Goal: Information Seeking & Learning: Learn about a topic

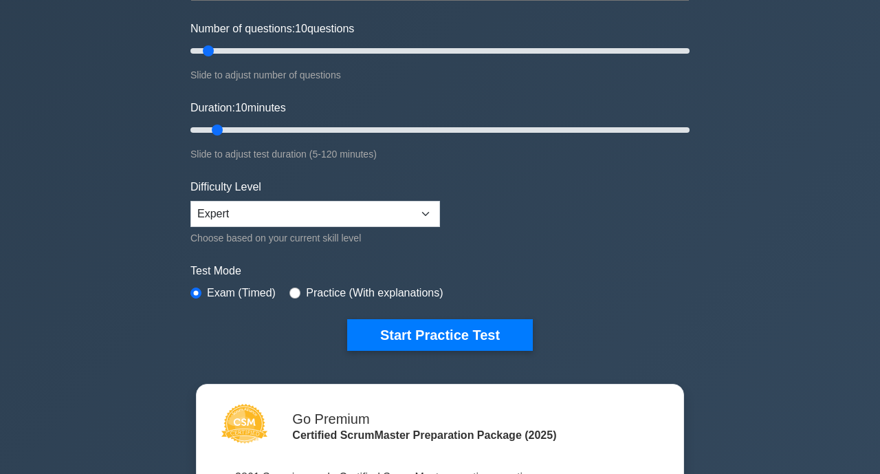
scroll to position [171, 0]
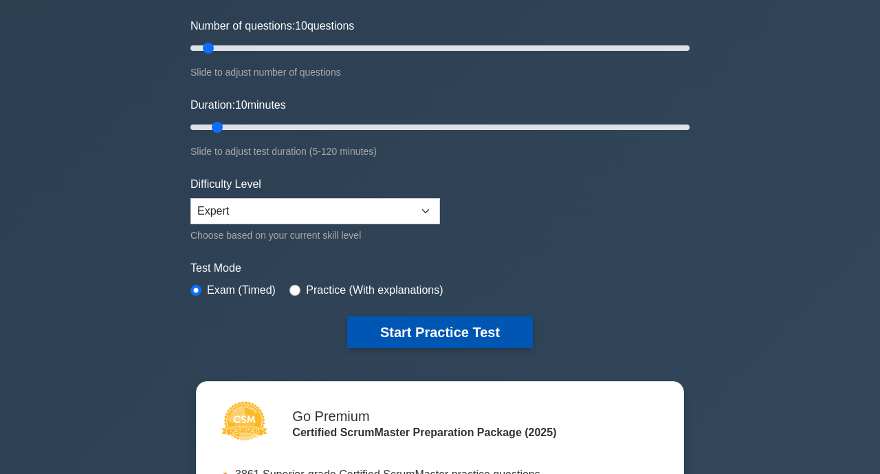
click at [445, 332] on button "Start Practice Test" at bounding box center [440, 332] width 186 height 32
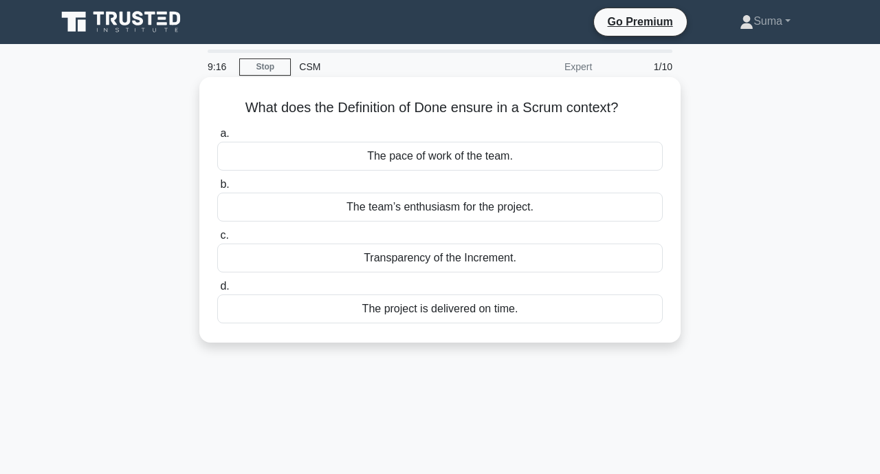
click at [538, 264] on div "Transparency of the Increment." at bounding box center [440, 257] width 446 height 29
click at [217, 240] on input "c. Transparency of the Increment." at bounding box center [217, 235] width 0 height 9
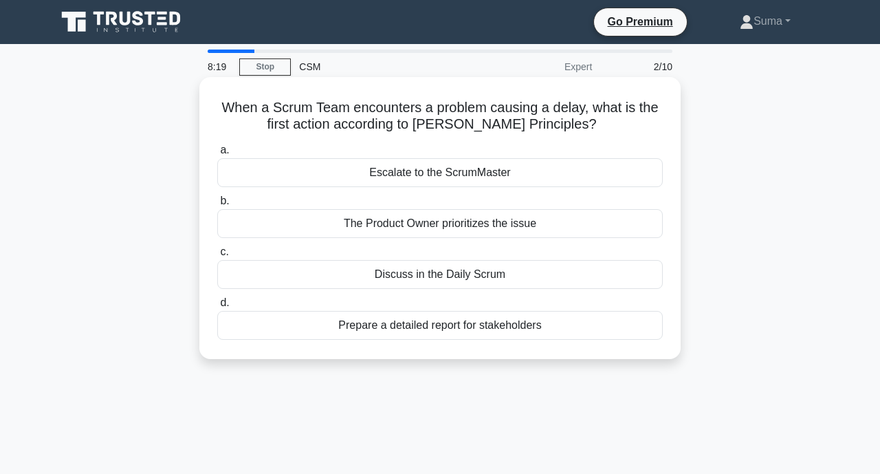
click at [507, 272] on div "Discuss in the Daily Scrum" at bounding box center [440, 274] width 446 height 29
click at [217, 256] on input "c. Discuss in the Daily Scrum" at bounding box center [217, 252] width 0 height 9
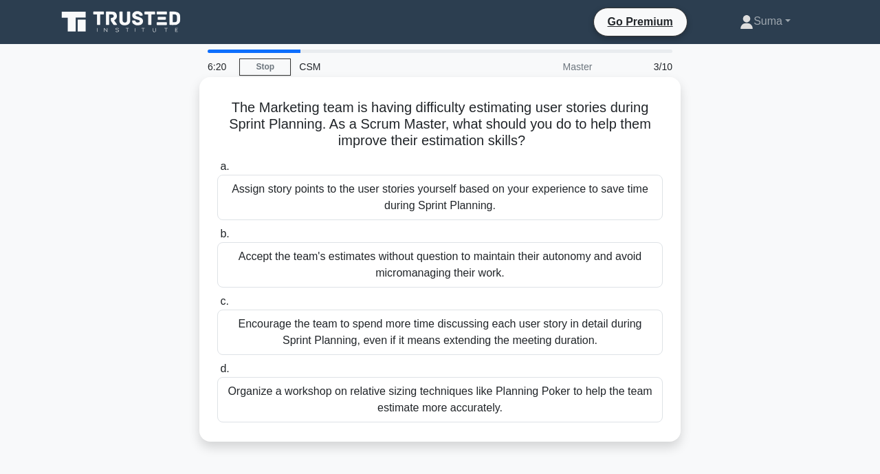
click at [574, 404] on div "Organize a workshop on relative sizing techniques like Planning Poker to help t…" at bounding box center [440, 399] width 446 height 45
click at [217, 373] on input "d. Organize a workshop on relative sizing techniques like Planning Poker to hel…" at bounding box center [217, 368] width 0 height 9
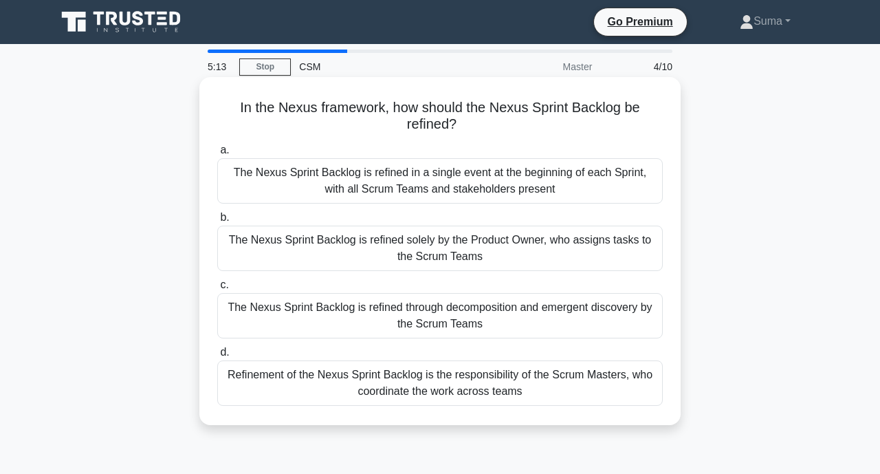
click at [441, 180] on div "The Nexus Sprint Backlog is refined in a single event at the beginning of each …" at bounding box center [440, 180] width 446 height 45
click at [217, 155] on input "a. The Nexus Sprint Backlog is refined in a single event at the beginning of ea…" at bounding box center [217, 150] width 0 height 9
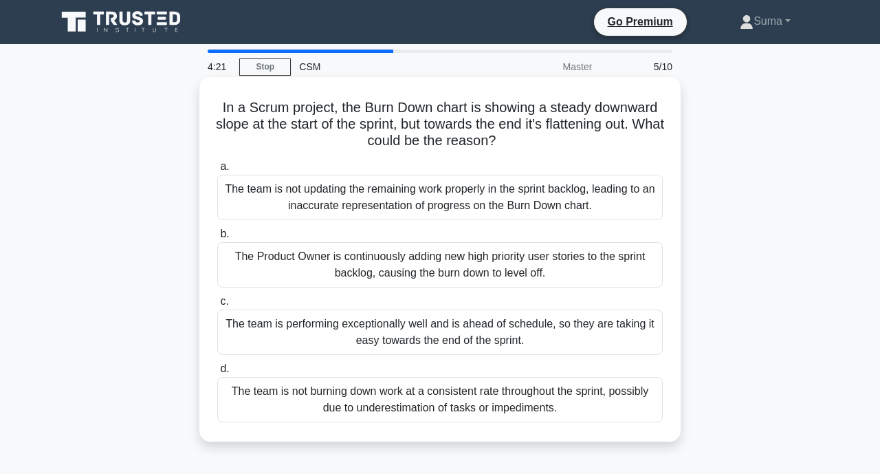
click at [441, 206] on div "The team is not updating the remaining work properly in the sprint backlog, lea…" at bounding box center [440, 197] width 446 height 45
click at [217, 171] on input "a. The team is not updating the remaining work properly in the sprint backlog, …" at bounding box center [217, 166] width 0 height 9
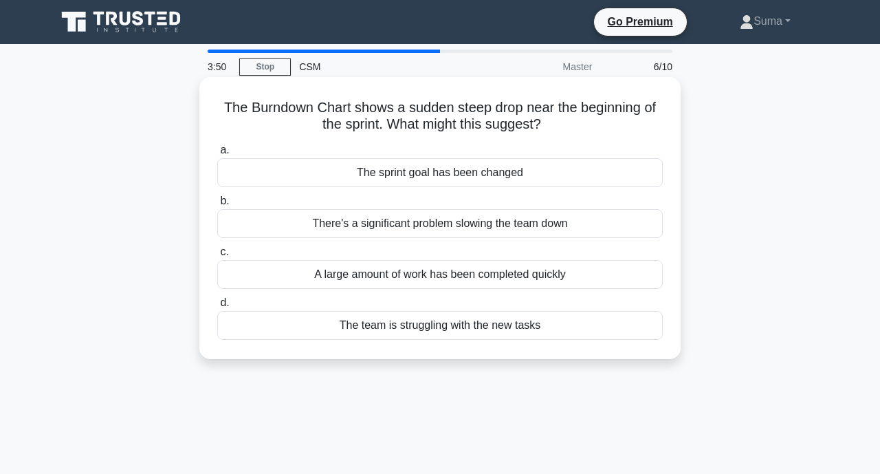
click at [509, 272] on div "A large amount of work has been completed quickly" at bounding box center [440, 274] width 446 height 29
click at [217, 256] on input "c. A large amount of work has been completed quickly" at bounding box center [217, 252] width 0 height 9
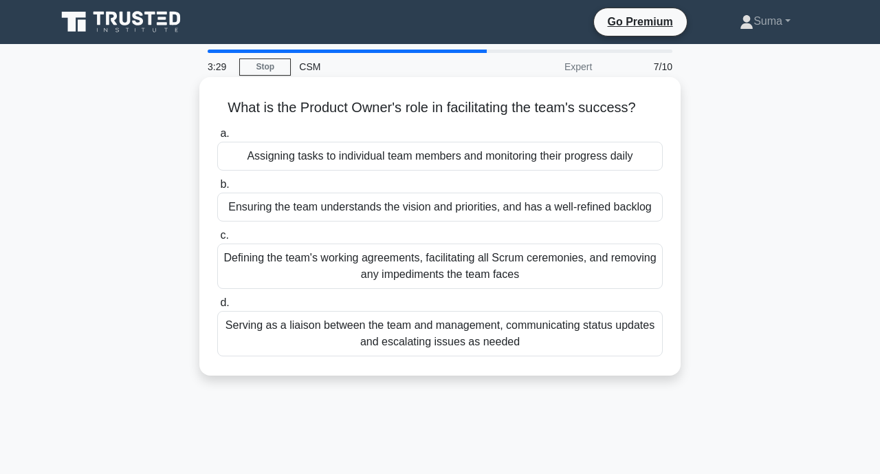
click at [510, 213] on div "Ensuring the team understands the vision and priorities, and has a well-refined…" at bounding box center [440, 207] width 446 height 29
click at [217, 189] on input "b. Ensuring the team understands the vision and priorities, and has a well-refi…" at bounding box center [217, 184] width 0 height 9
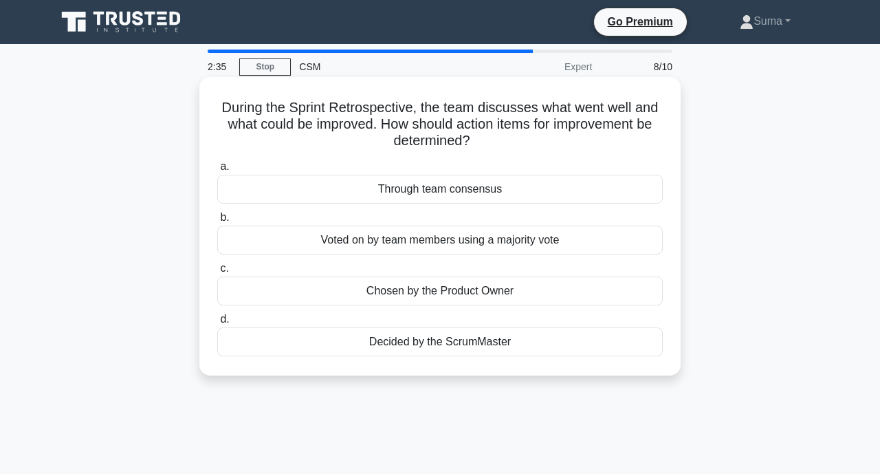
click at [476, 197] on div "Through team consensus" at bounding box center [440, 189] width 446 height 29
click at [217, 171] on input "a. Through team consensus" at bounding box center [217, 166] width 0 height 9
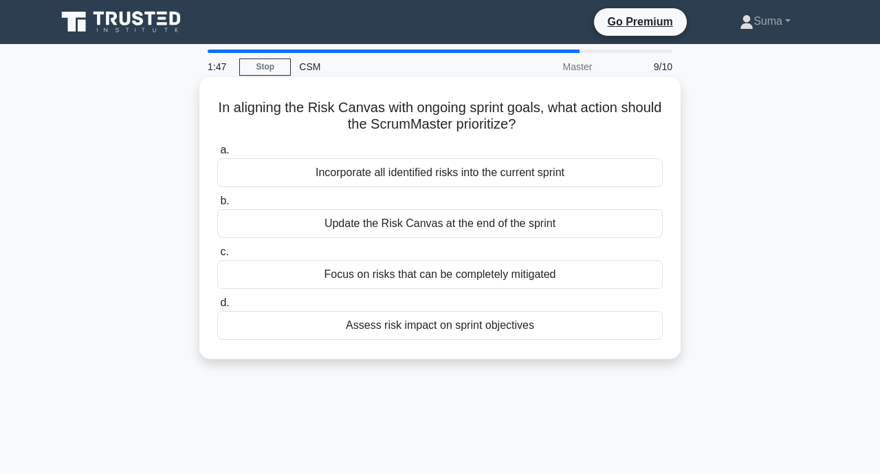
click at [490, 327] on div "Assess risk impact on sprint objectives" at bounding box center [440, 325] width 446 height 29
click at [217, 307] on input "d. Assess risk impact on sprint objectives" at bounding box center [217, 302] width 0 height 9
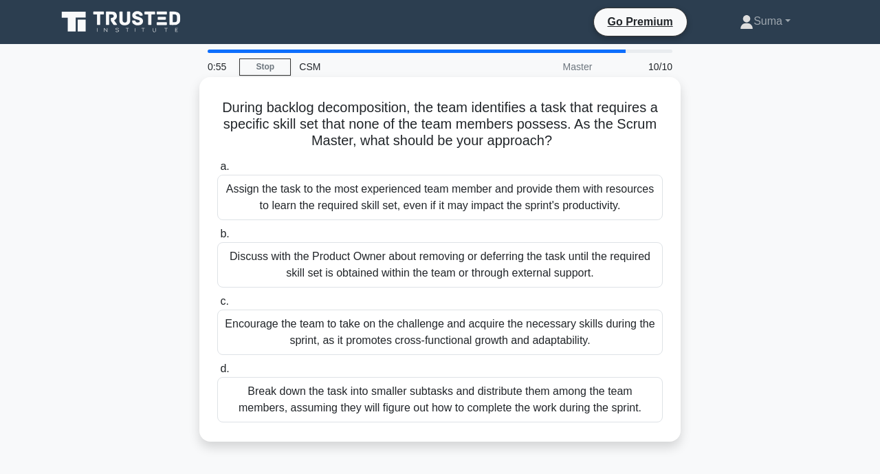
click at [507, 333] on div "Encourage the team to take on the challenge and acquire the necessary skills du…" at bounding box center [440, 331] width 446 height 45
click at [217, 306] on input "c. Encourage the team to take on the challenge and acquire the necessary skills…" at bounding box center [217, 301] width 0 height 9
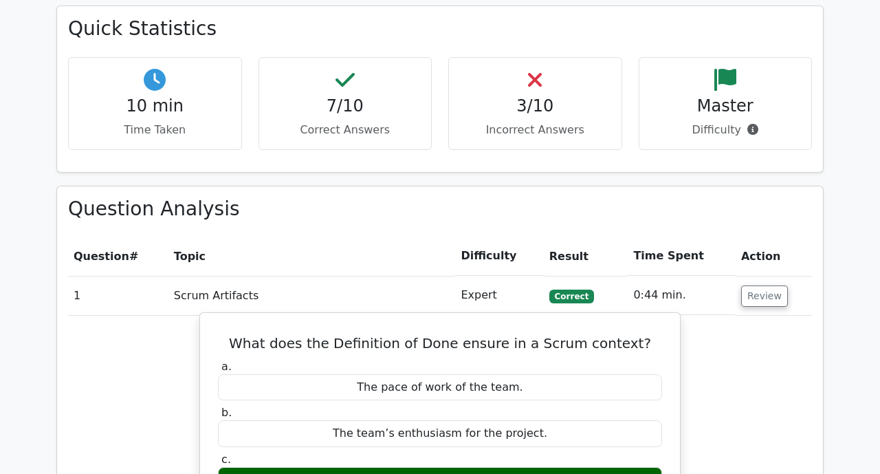
scroll to position [0, 8]
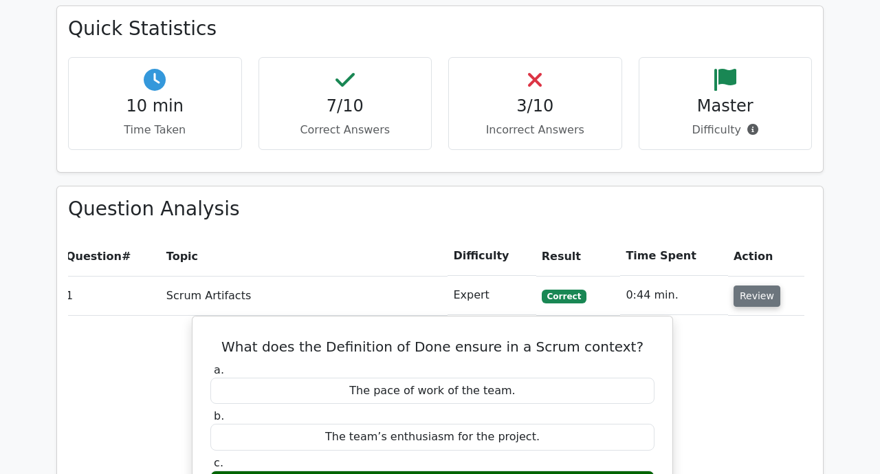
click at [755, 285] on button "Review" at bounding box center [757, 295] width 47 height 21
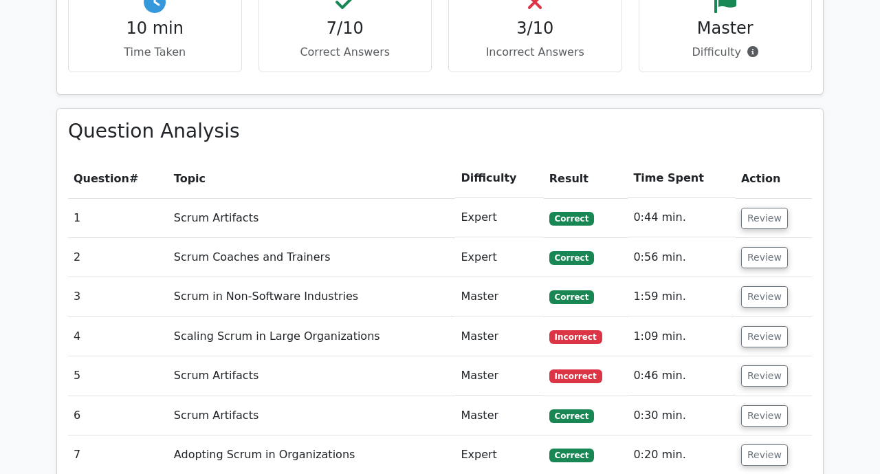
scroll to position [1027, 0]
click at [767, 207] on button "Review" at bounding box center [764, 217] width 47 height 21
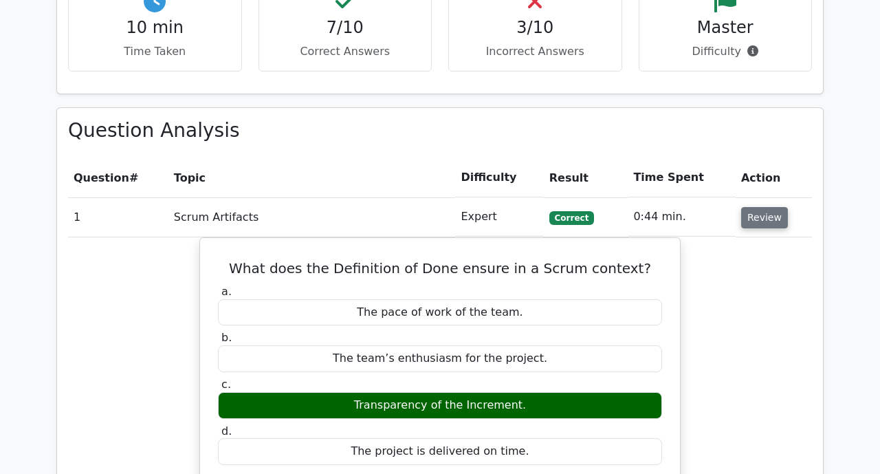
click at [767, 207] on button "Review" at bounding box center [764, 217] width 47 height 21
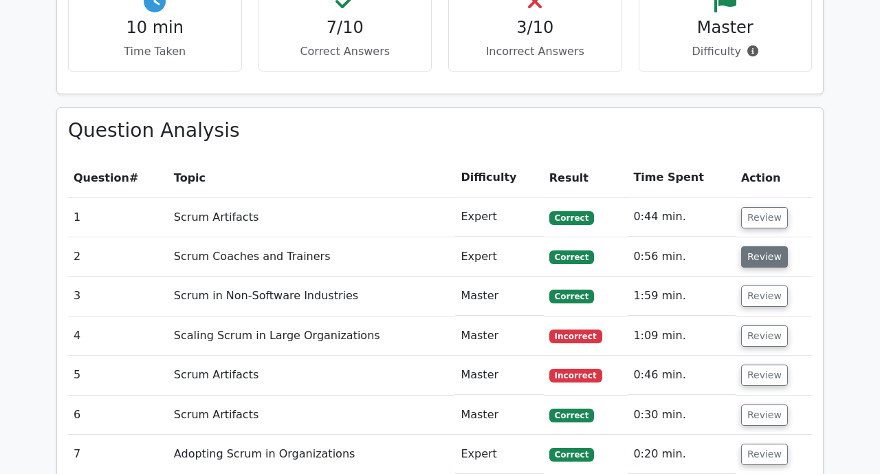
click at [756, 246] on button "Review" at bounding box center [764, 256] width 47 height 21
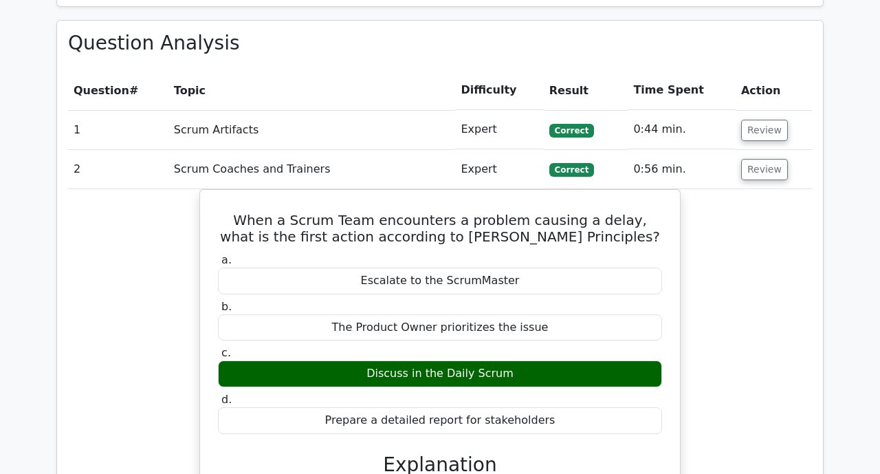
scroll to position [1115, 0]
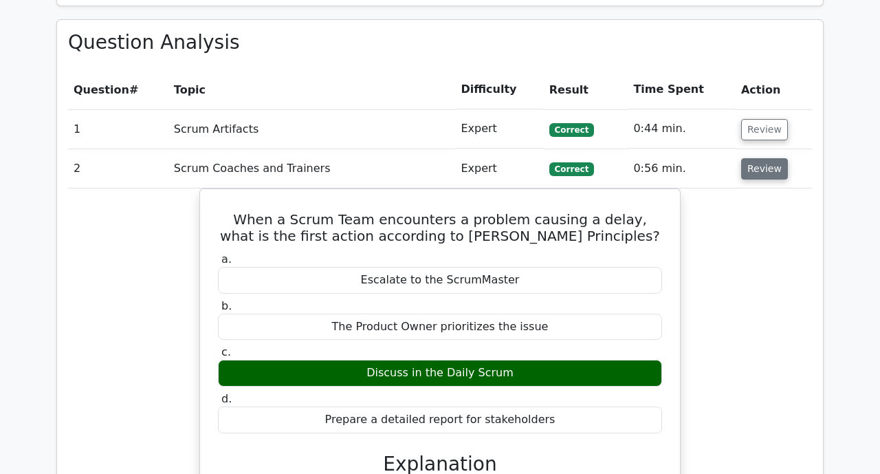
click at [755, 158] on button "Review" at bounding box center [764, 168] width 47 height 21
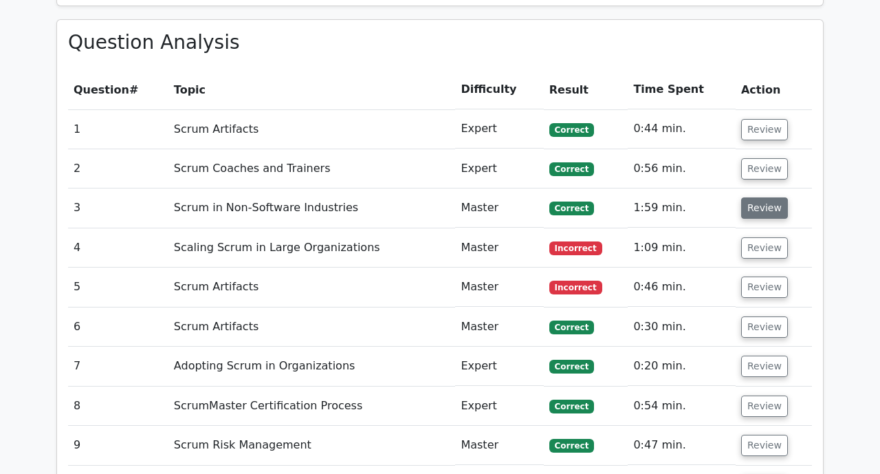
click at [762, 197] on button "Review" at bounding box center [764, 207] width 47 height 21
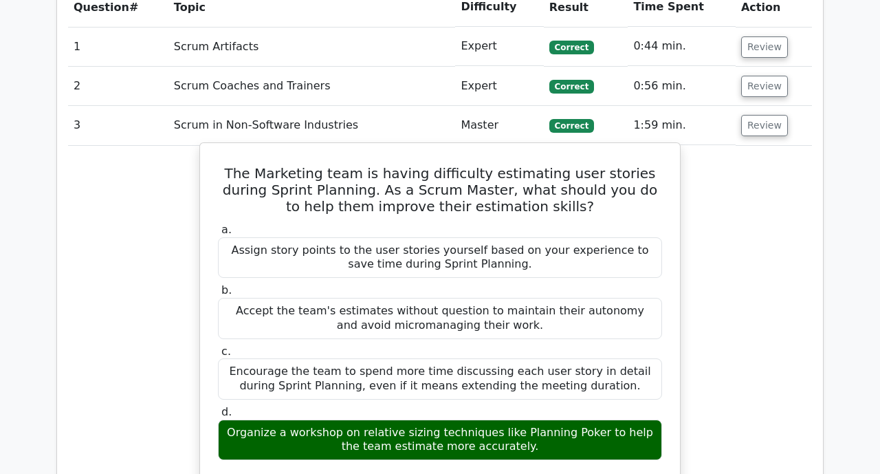
scroll to position [1201, 0]
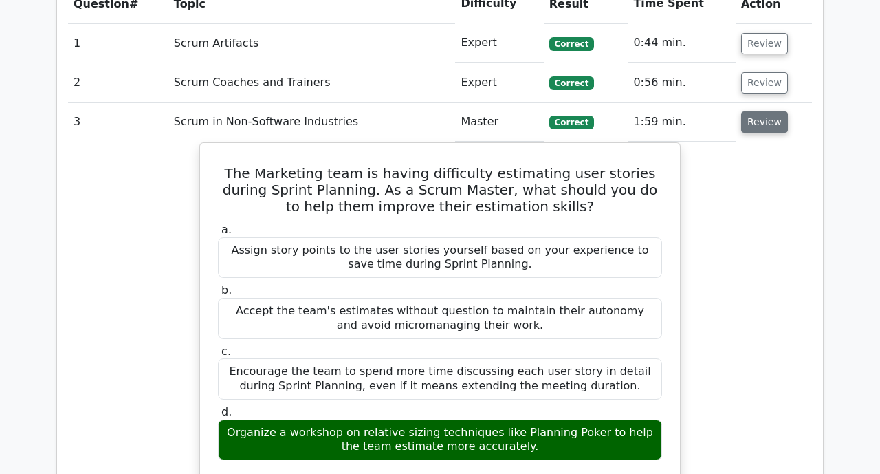
click at [751, 111] on button "Review" at bounding box center [764, 121] width 47 height 21
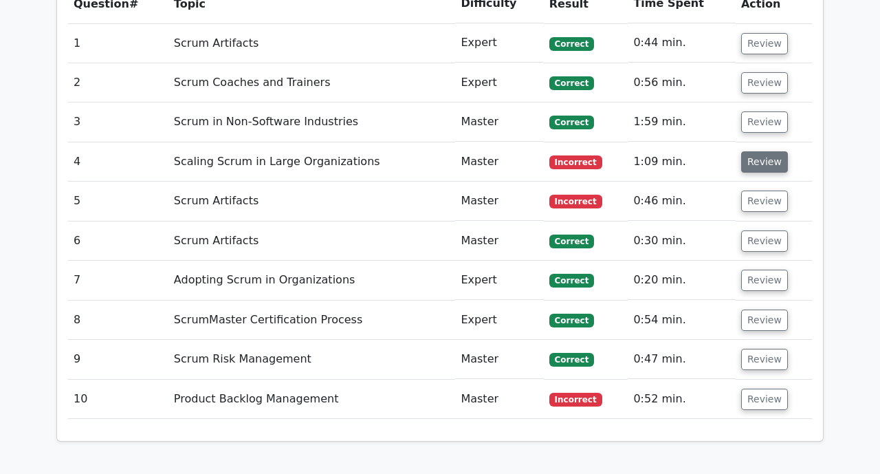
click at [765, 151] on button "Review" at bounding box center [764, 161] width 47 height 21
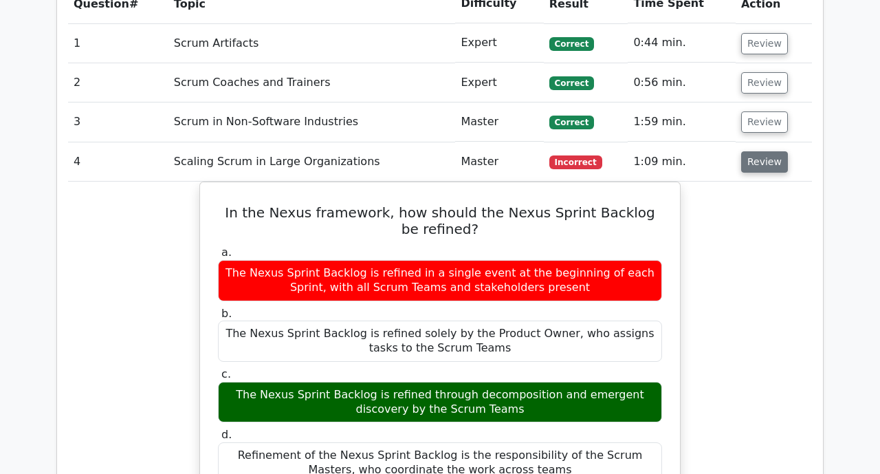
click at [762, 151] on button "Review" at bounding box center [764, 161] width 47 height 21
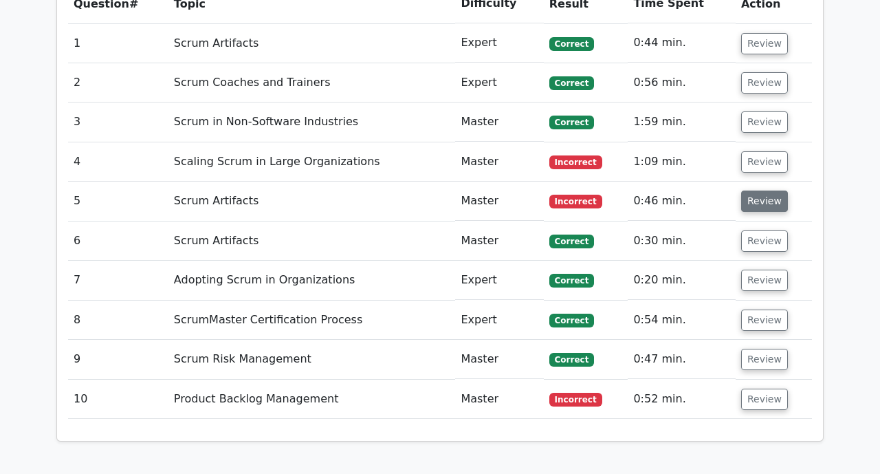
click at [762, 190] on button "Review" at bounding box center [764, 200] width 47 height 21
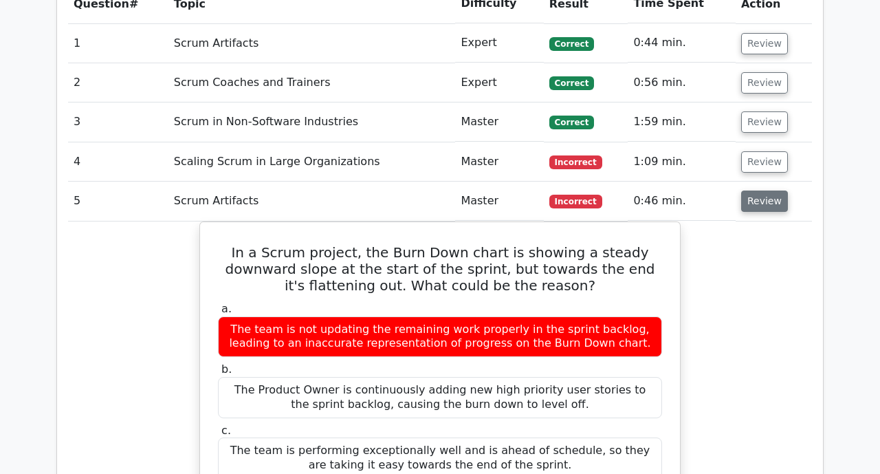
click at [760, 190] on button "Review" at bounding box center [764, 200] width 47 height 21
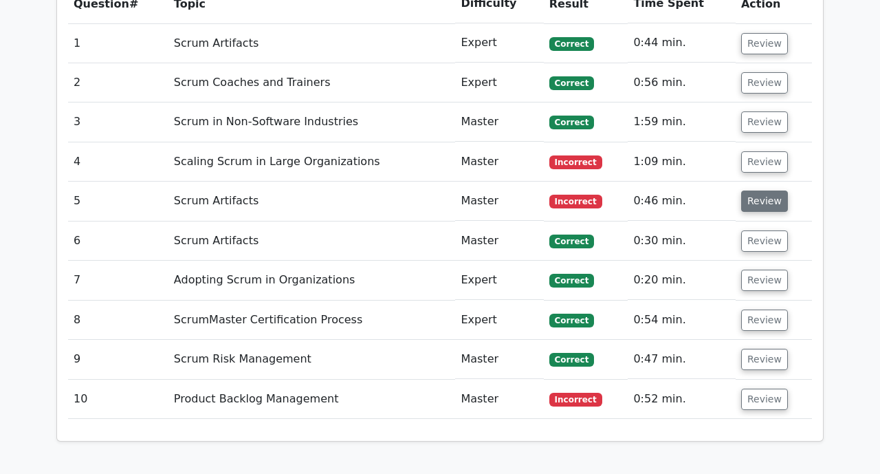
click at [760, 190] on button "Review" at bounding box center [764, 200] width 47 height 21
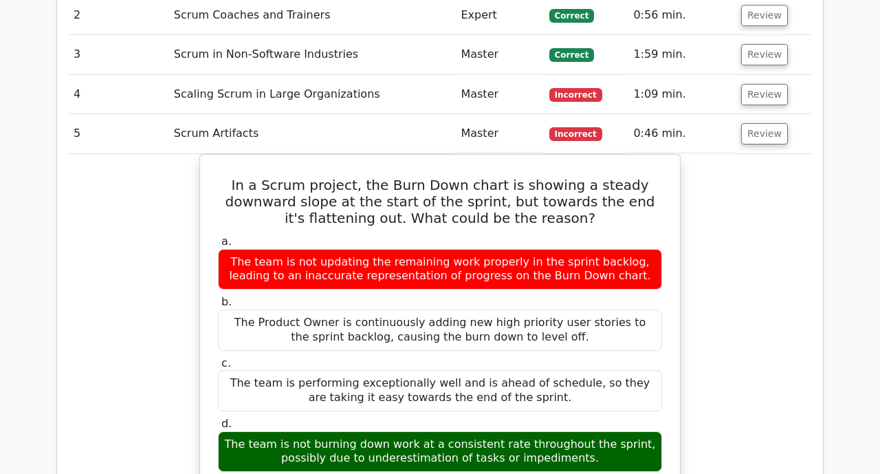
scroll to position [1271, 0]
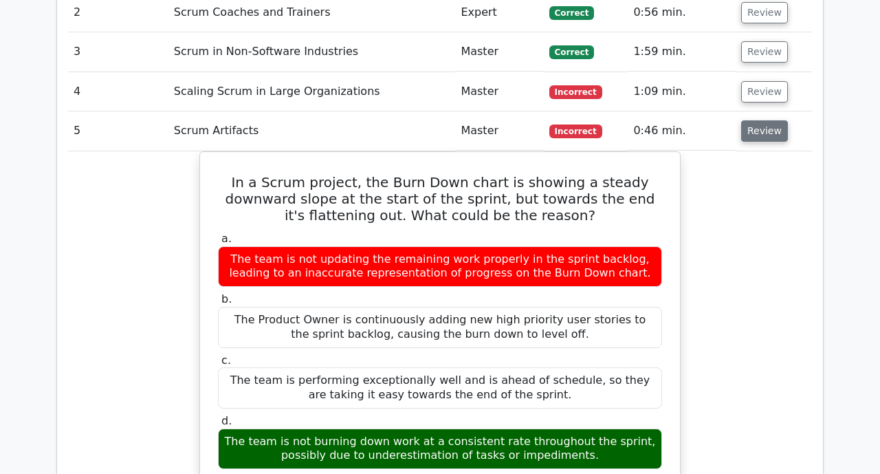
click at [757, 120] on button "Review" at bounding box center [764, 130] width 47 height 21
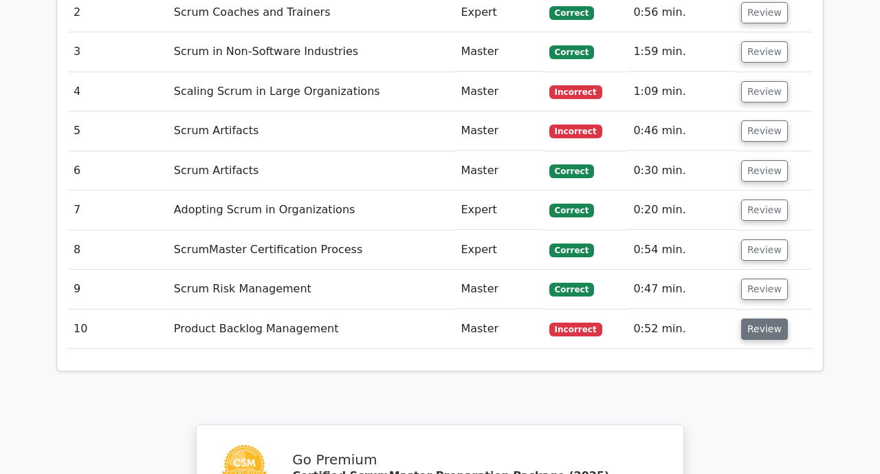
click at [765, 318] on button "Review" at bounding box center [764, 328] width 47 height 21
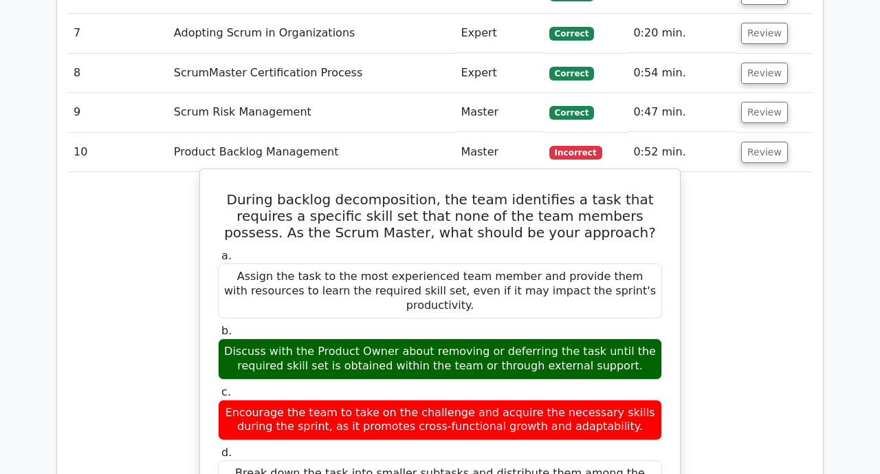
scroll to position [1450, 0]
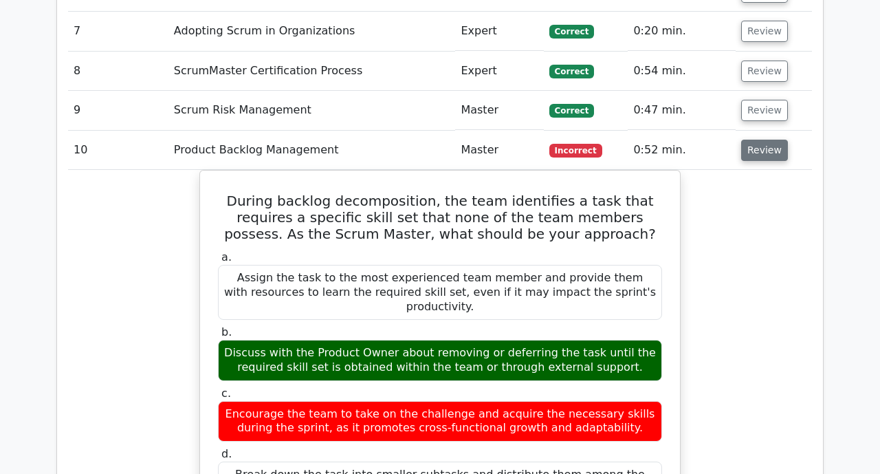
click at [767, 140] on button "Review" at bounding box center [764, 150] width 47 height 21
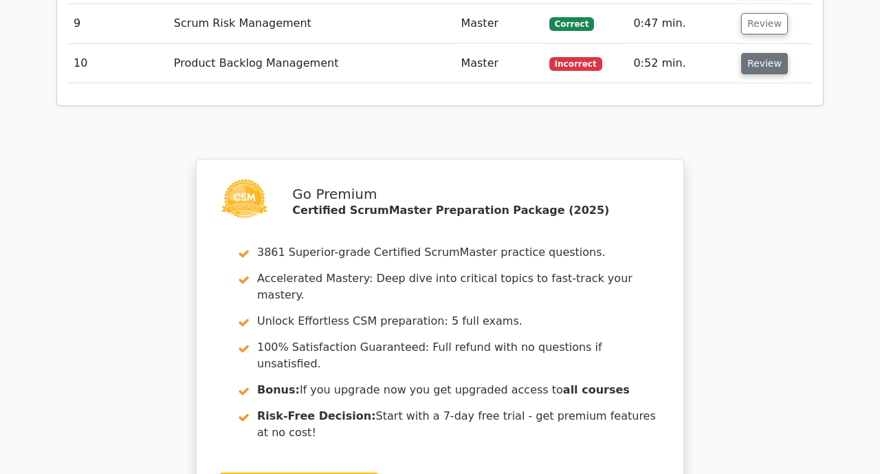
scroll to position [1790, 0]
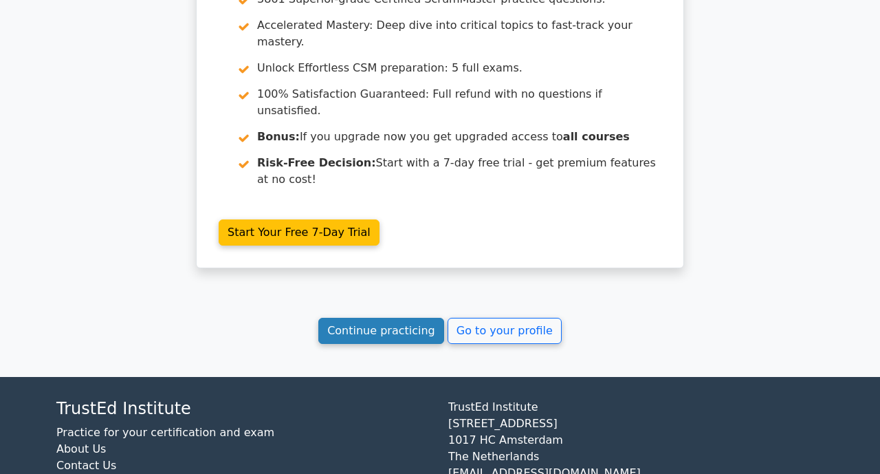
click at [376, 318] on link "Continue practicing" at bounding box center [381, 331] width 126 height 26
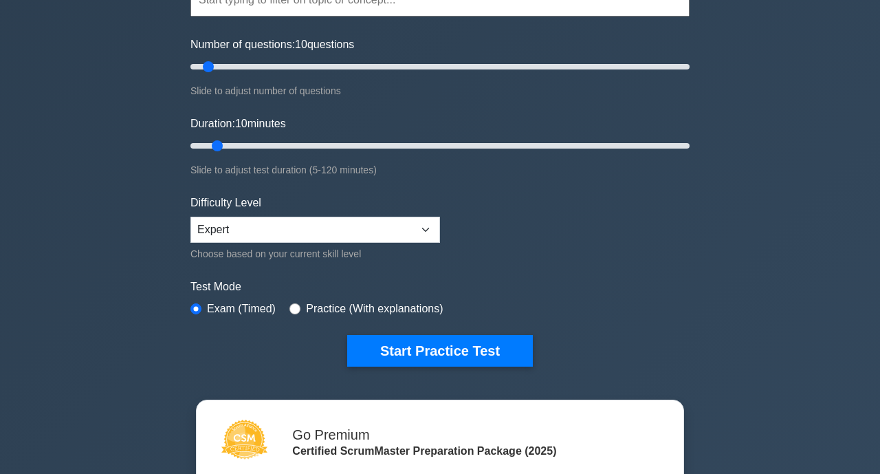
scroll to position [158, 0]
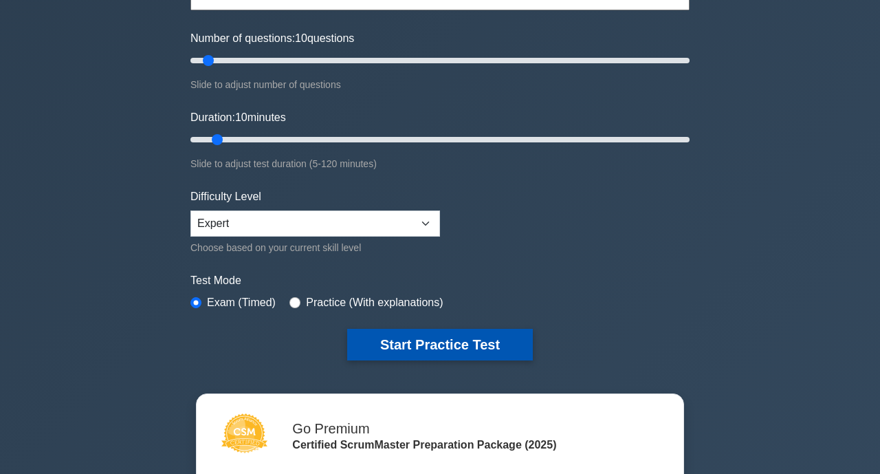
click at [401, 347] on button "Start Practice Test" at bounding box center [440, 345] width 186 height 32
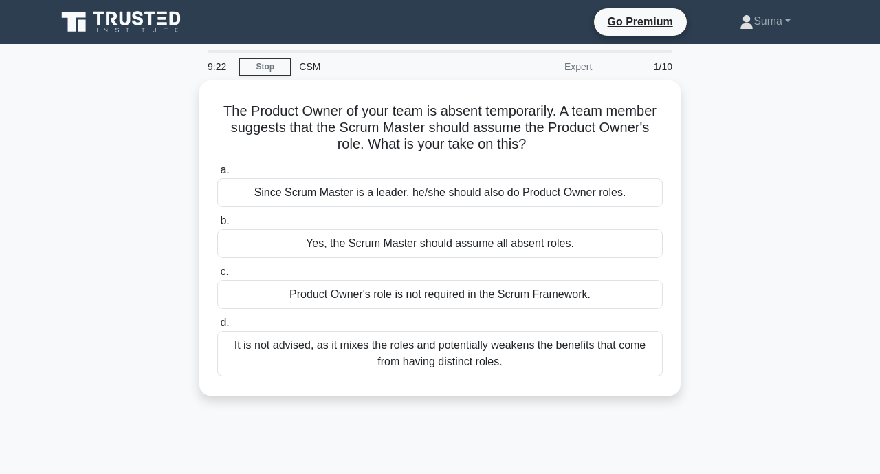
click at [401, 347] on div "It is not advised, as it mixes the roles and potentially weakens the benefits t…" at bounding box center [440, 353] width 446 height 45
click at [217, 327] on input "d. It is not advised, as it mixes the roles and potentially weakens the benefit…" at bounding box center [217, 322] width 0 height 9
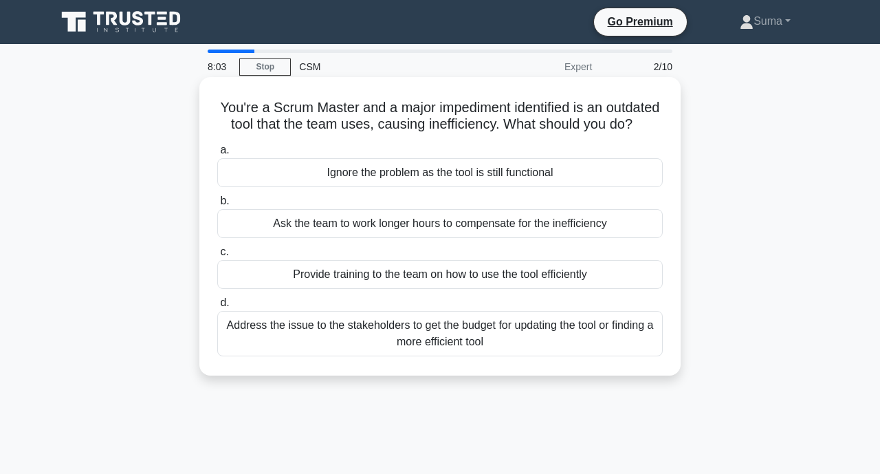
click at [444, 272] on div "Provide training to the team on how to use the tool efficiently" at bounding box center [440, 274] width 446 height 29
click at [217, 256] on input "c. Provide training to the team on how to use the tool efficiently" at bounding box center [217, 252] width 0 height 9
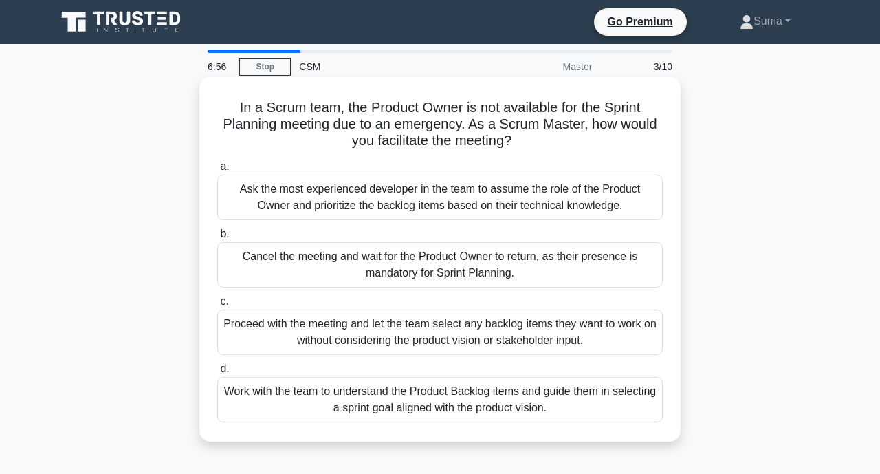
click at [487, 413] on div "Work with the team to understand the Product Backlog items and guide them in se…" at bounding box center [440, 399] width 446 height 45
click at [217, 373] on input "d. Work with the team to understand the Product Backlog items and guide them in…" at bounding box center [217, 368] width 0 height 9
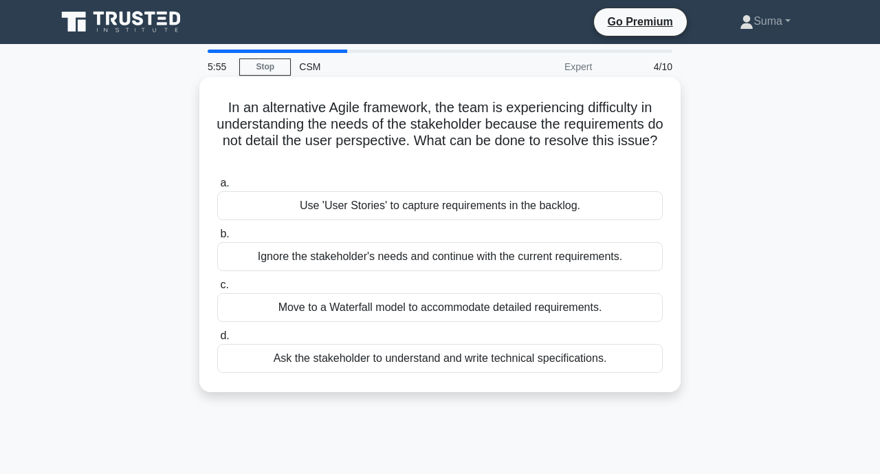
click at [527, 208] on div "Use 'User Stories' to capture requirements in the backlog." at bounding box center [440, 205] width 446 height 29
click at [217, 188] on input "a. Use 'User Stories' to capture requirements in the backlog." at bounding box center [217, 183] width 0 height 9
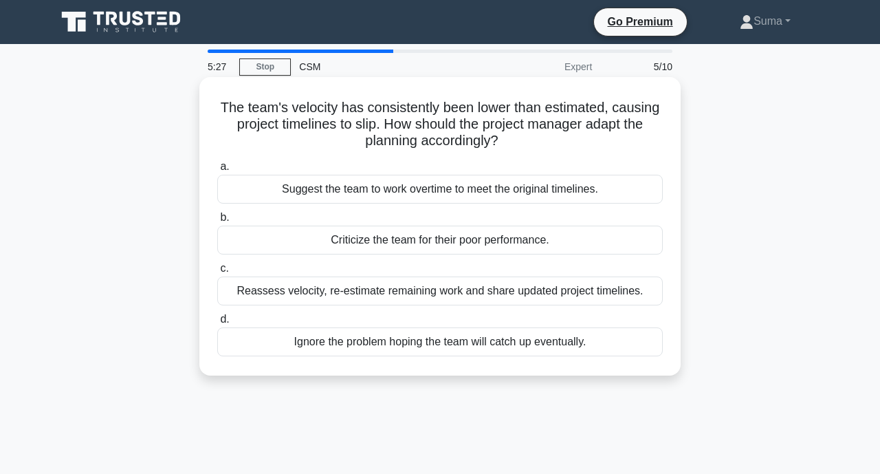
click at [521, 294] on div "Reassess velocity, re-estimate remaining work and share updated project timelin…" at bounding box center [440, 290] width 446 height 29
click at [217, 273] on input "c. Reassess velocity, re-estimate remaining work and share updated project time…" at bounding box center [217, 268] width 0 height 9
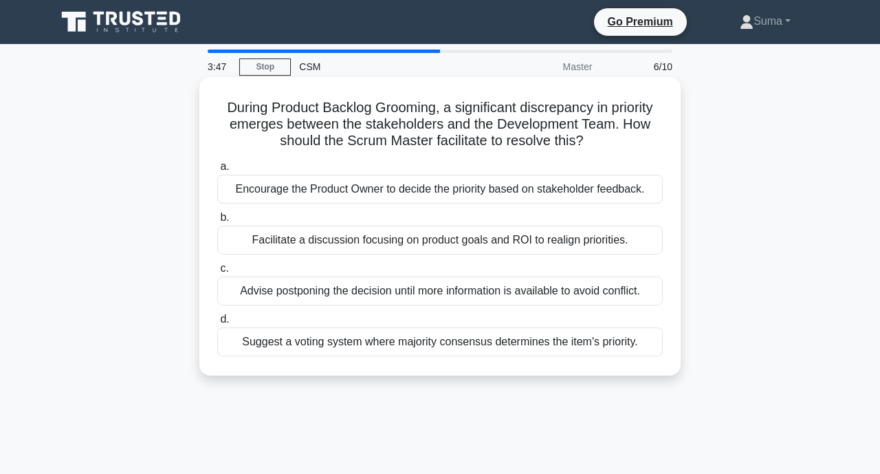
click at [542, 190] on div "Encourage the Product Owner to decide the priority based on stakeholder feedbac…" at bounding box center [440, 189] width 446 height 29
click at [217, 171] on input "a. Encourage the Product Owner to decide the priority based on stakeholder feed…" at bounding box center [217, 166] width 0 height 9
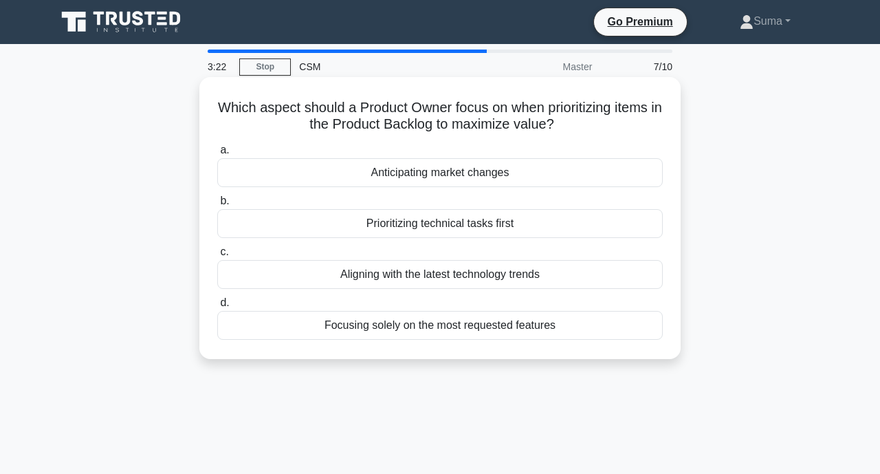
click at [449, 333] on div "Focusing solely on the most requested features" at bounding box center [440, 325] width 446 height 29
click at [217, 307] on input "d. Focusing solely on the most requested features" at bounding box center [217, 302] width 0 height 9
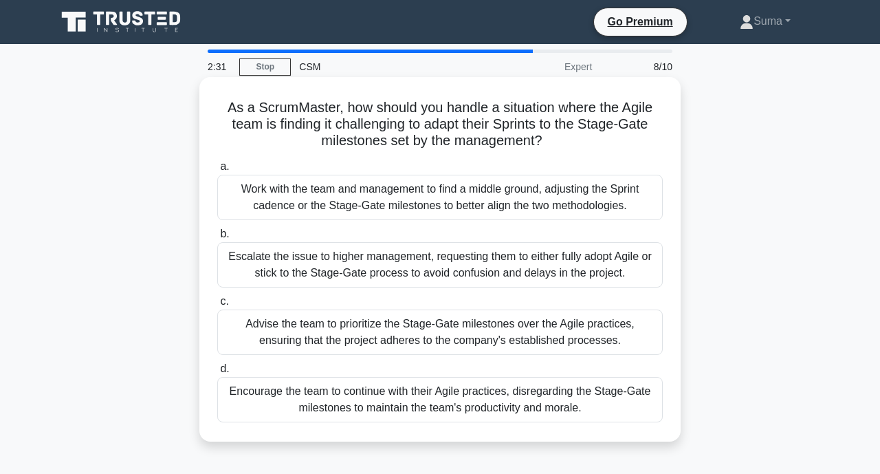
click at [449, 403] on div "Encourage the team to continue with their Agile practices, disregarding the Sta…" at bounding box center [440, 399] width 446 height 45
click at [217, 373] on input "d. Encourage the team to continue with their Agile practices, disregarding the …" at bounding box center [217, 368] width 0 height 9
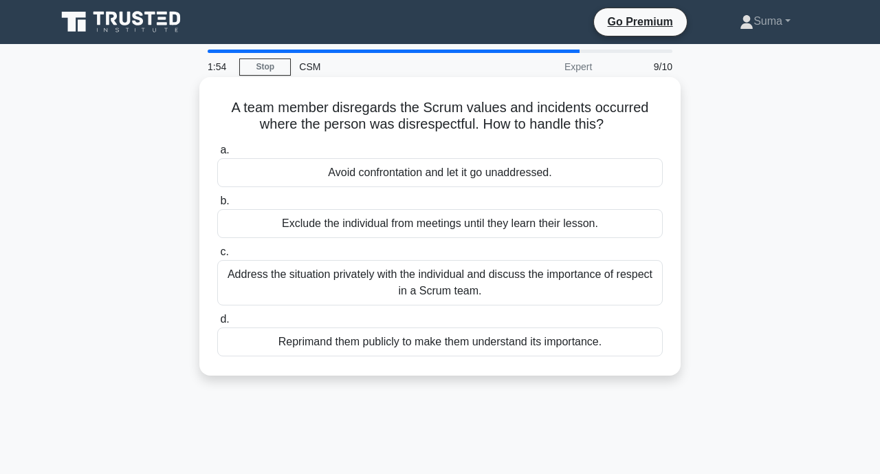
click at [473, 282] on div "Address the situation privately with the individual and discuss the importance …" at bounding box center [440, 282] width 446 height 45
click at [217, 256] on input "c. Address the situation privately with the individual and discuss the importan…" at bounding box center [217, 252] width 0 height 9
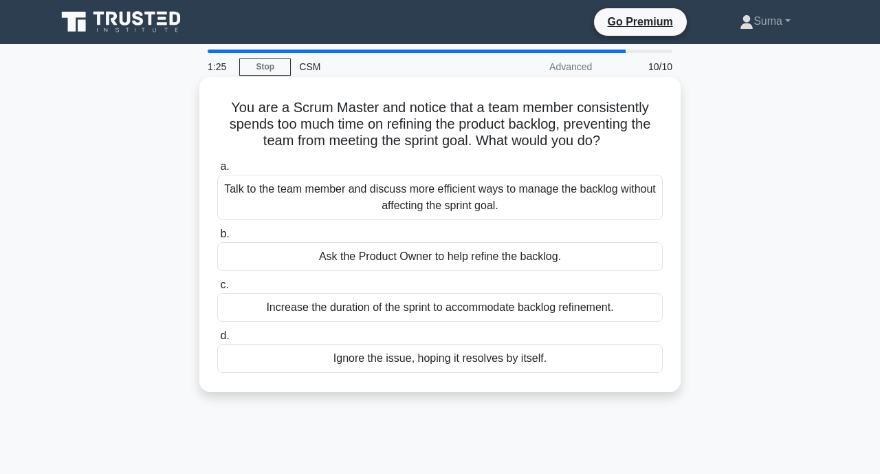
click at [512, 257] on div "Ask the Product Owner to help refine the backlog." at bounding box center [440, 256] width 446 height 29
click at [217, 239] on input "b. Ask the Product Owner to help refine the backlog." at bounding box center [217, 234] width 0 height 9
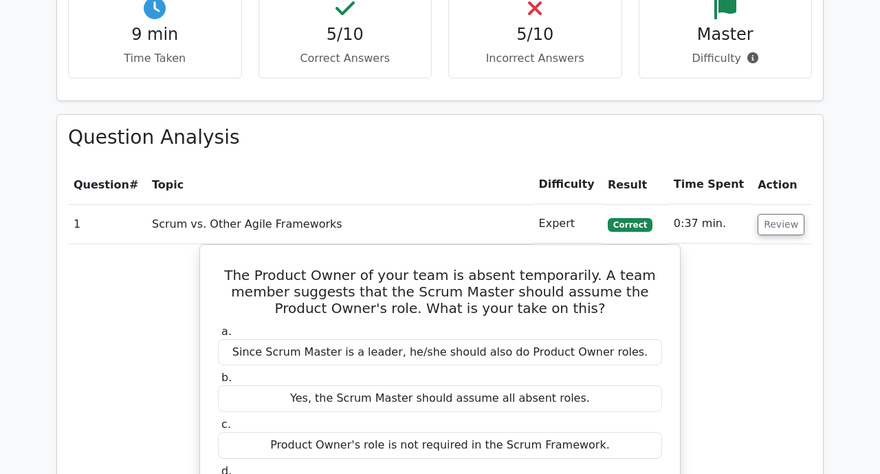
scroll to position [1004, 0]
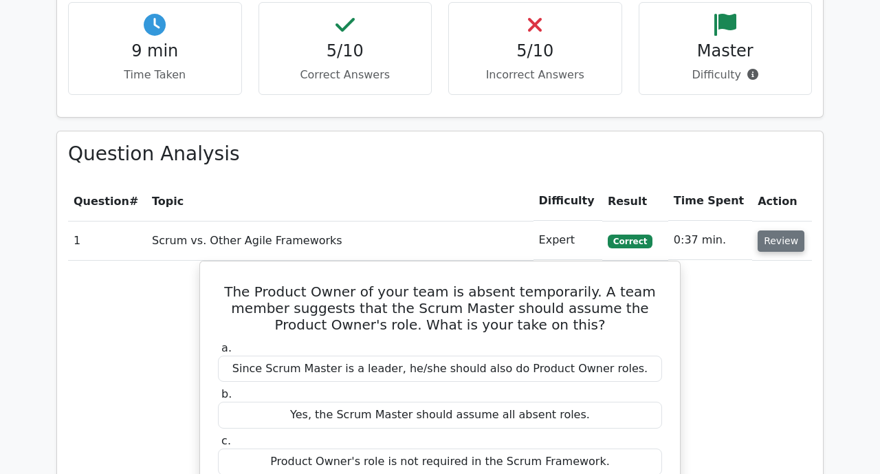
click at [773, 230] on button "Review" at bounding box center [781, 240] width 47 height 21
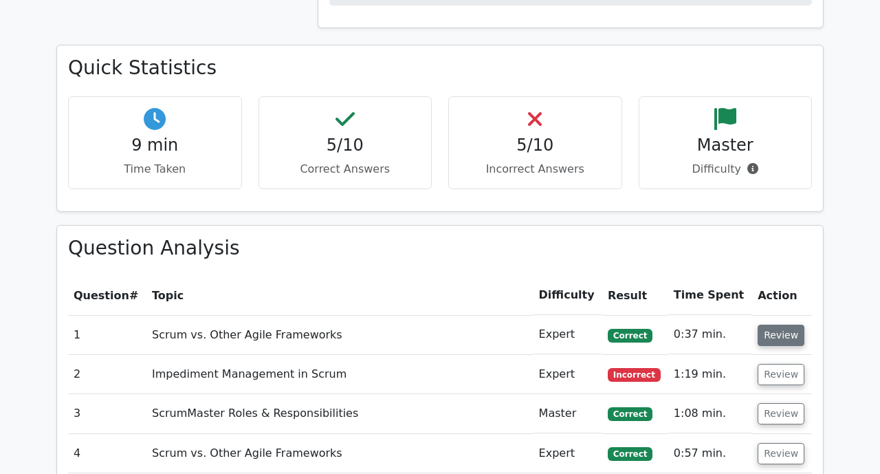
scroll to position [911, 0]
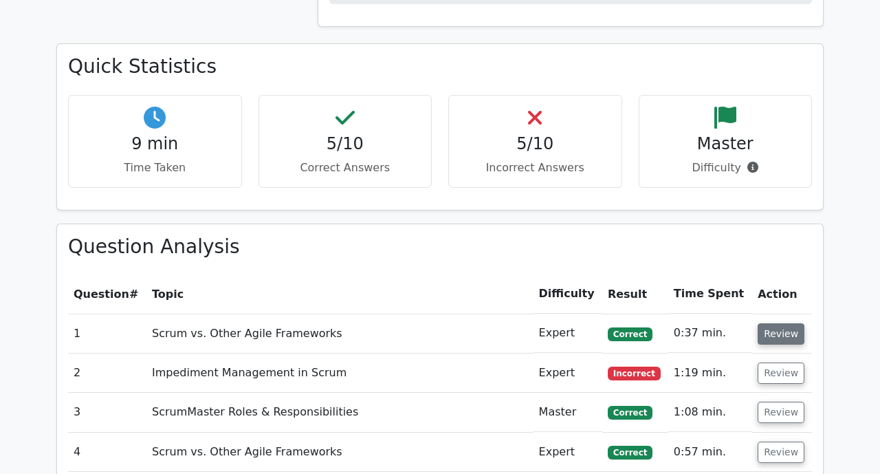
click at [782, 323] on button "Review" at bounding box center [781, 333] width 47 height 21
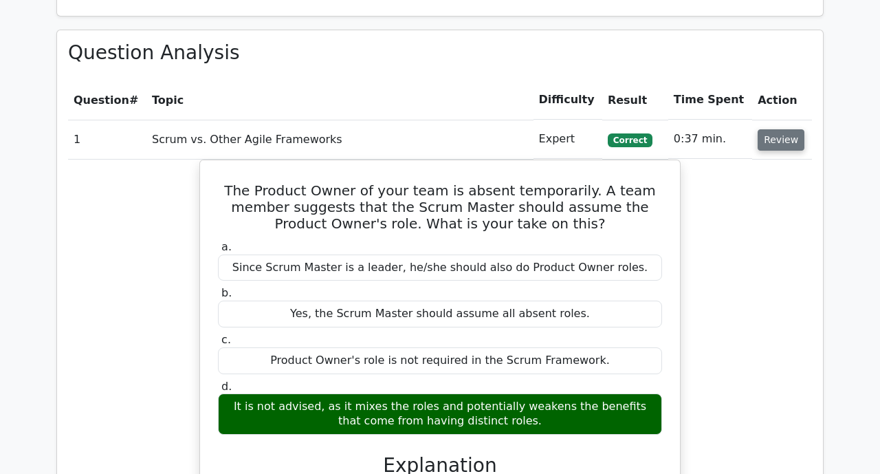
scroll to position [1114, 0]
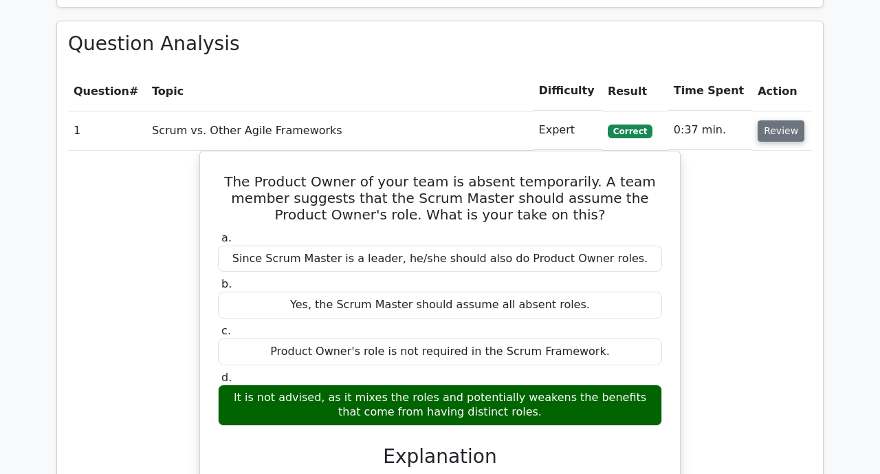
click at [770, 120] on button "Review" at bounding box center [781, 130] width 47 height 21
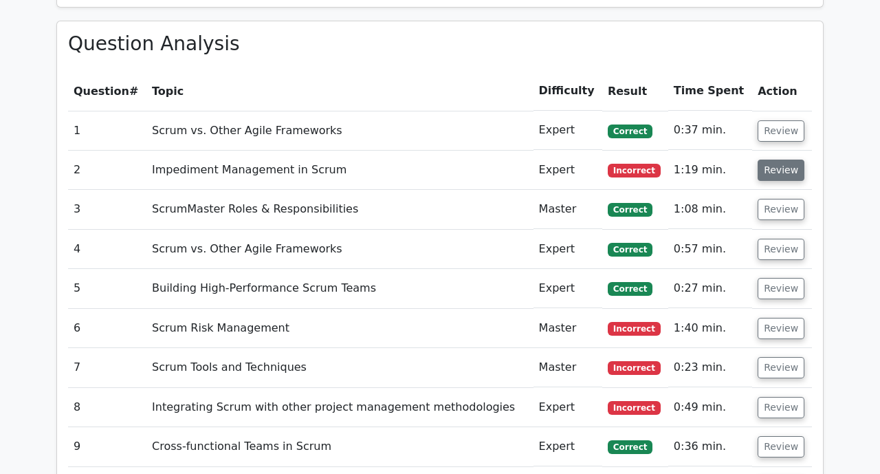
click at [771, 160] on button "Review" at bounding box center [781, 170] width 47 height 21
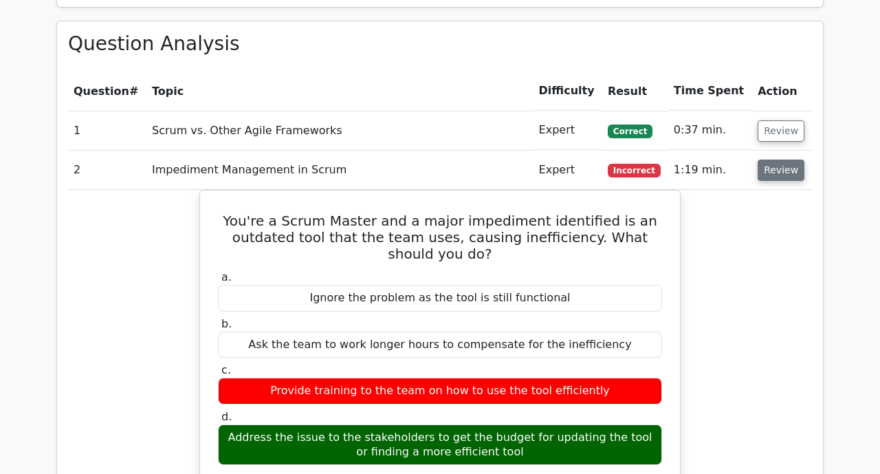
click at [771, 160] on button "Review" at bounding box center [781, 170] width 47 height 21
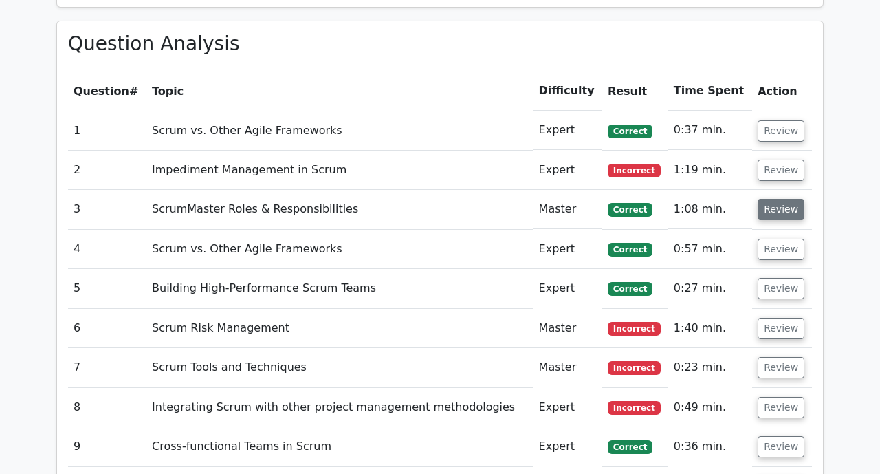
click at [781, 199] on button "Review" at bounding box center [781, 209] width 47 height 21
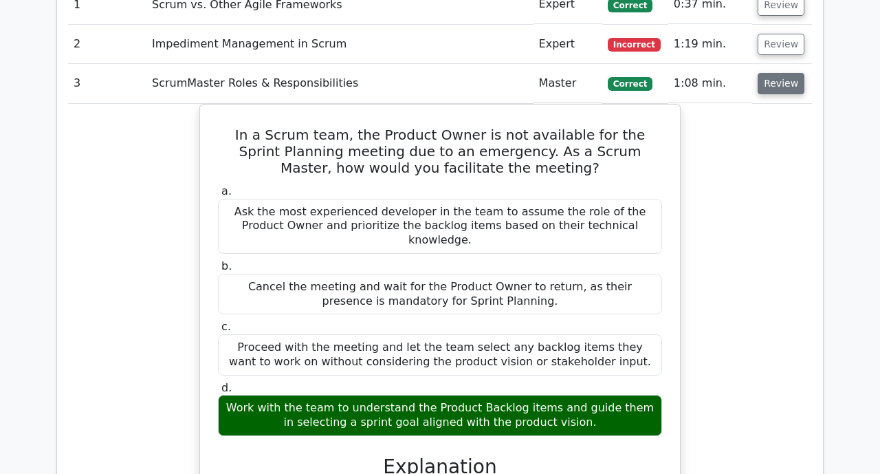
scroll to position [1242, 0]
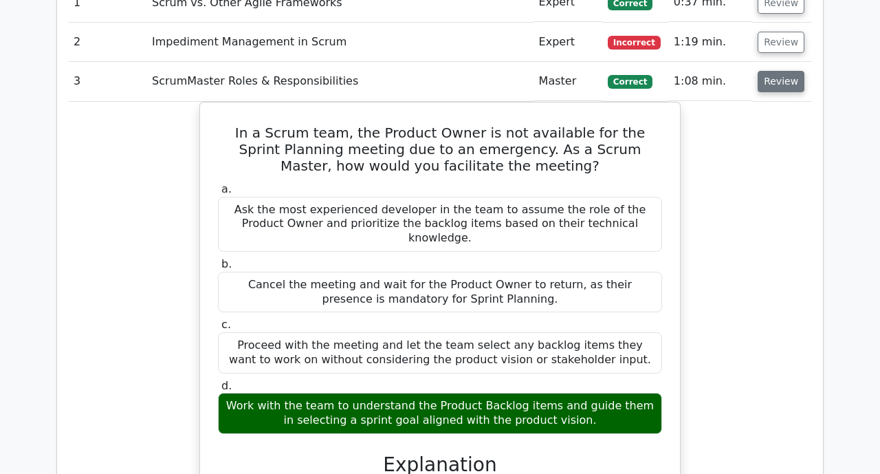
click at [785, 71] on button "Review" at bounding box center [781, 81] width 47 height 21
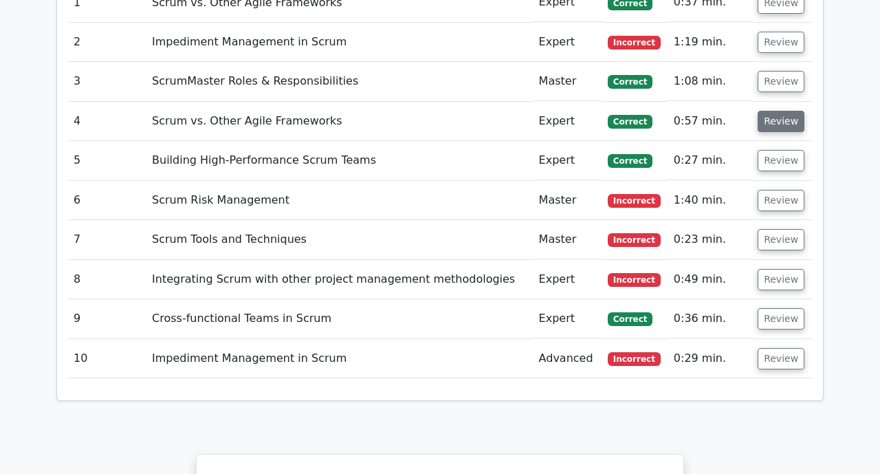
click at [774, 111] on button "Review" at bounding box center [781, 121] width 47 height 21
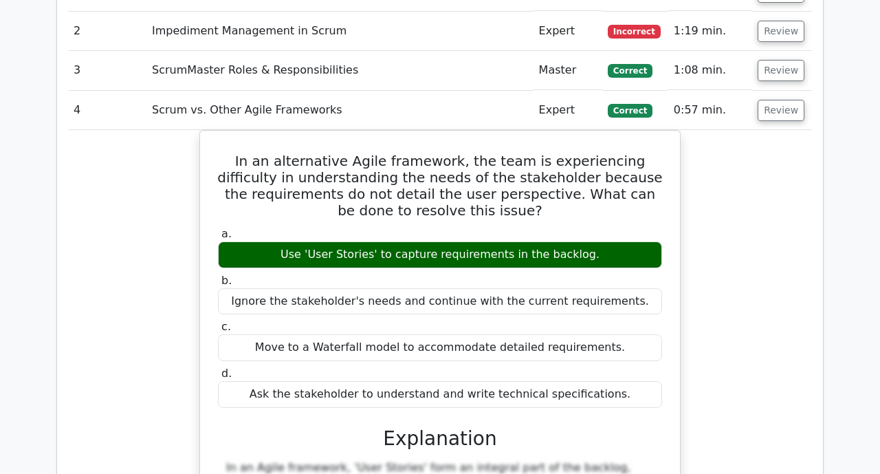
scroll to position [1247, 0]
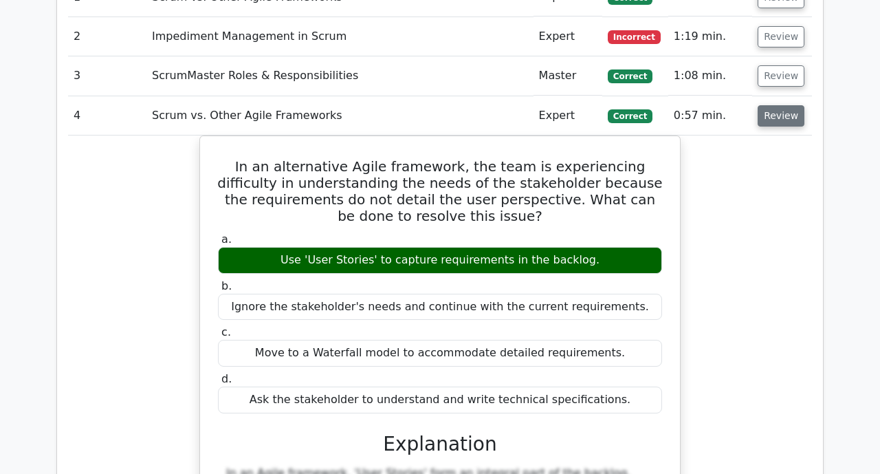
click at [765, 105] on button "Review" at bounding box center [781, 115] width 47 height 21
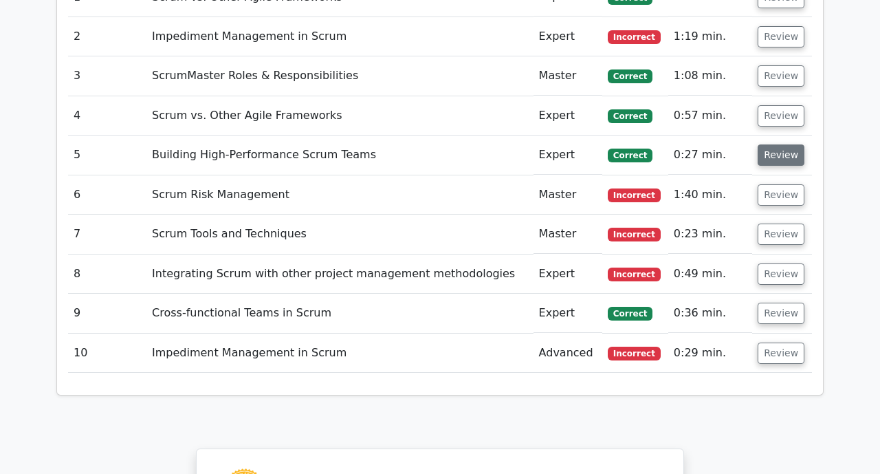
click at [767, 144] on button "Review" at bounding box center [781, 154] width 47 height 21
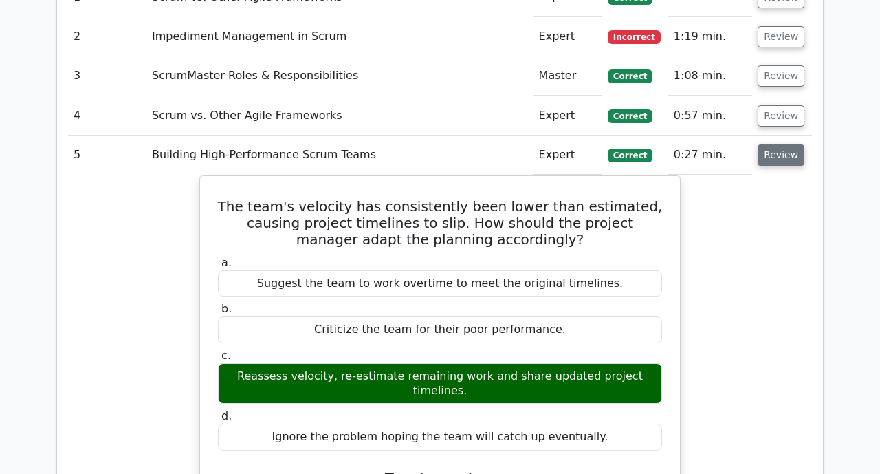
click at [776, 144] on button "Review" at bounding box center [781, 154] width 47 height 21
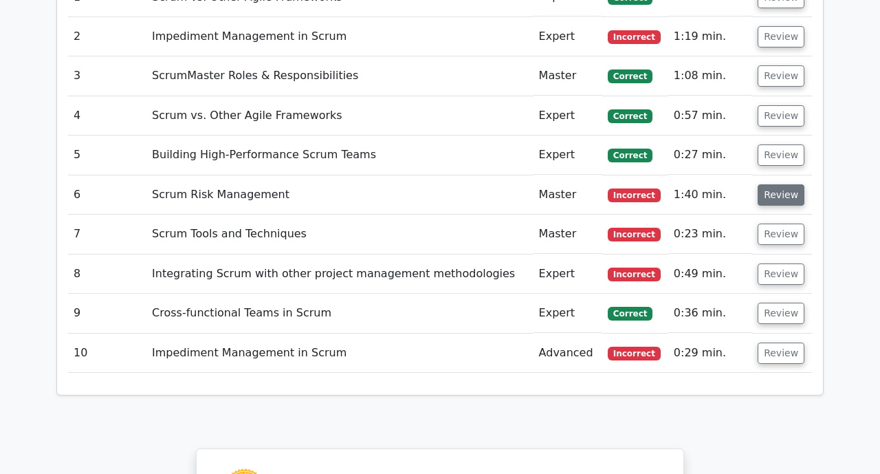
click at [779, 184] on button "Review" at bounding box center [781, 194] width 47 height 21
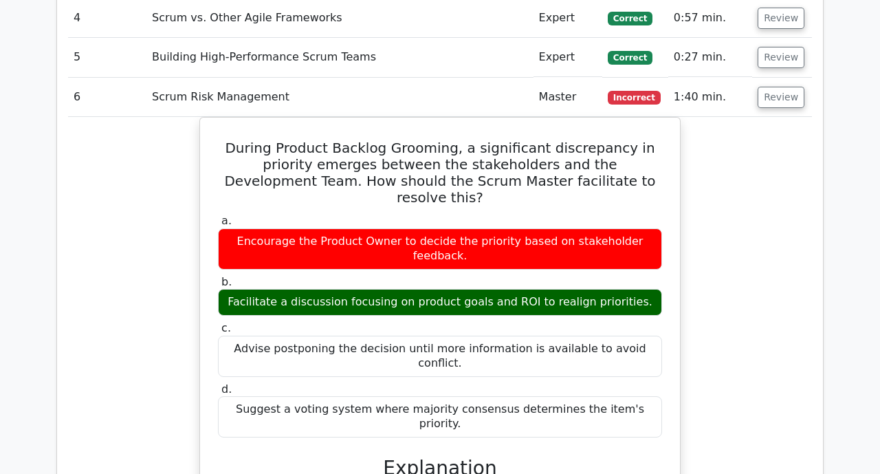
scroll to position [1352, 0]
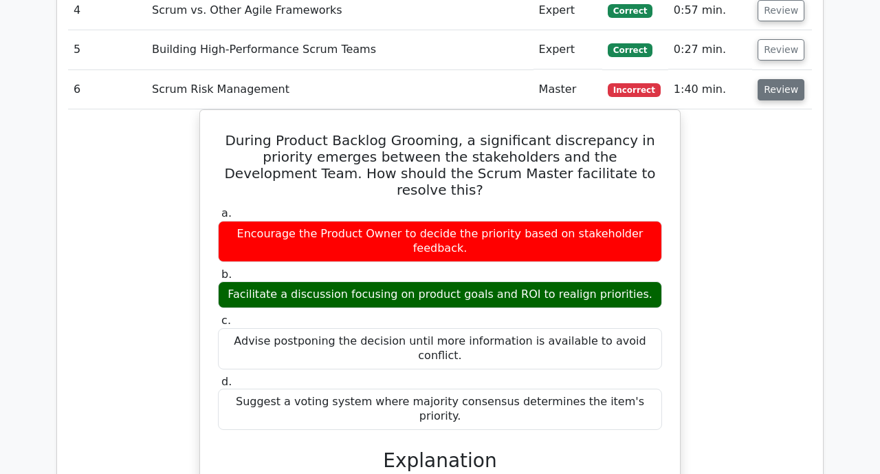
click at [789, 79] on button "Review" at bounding box center [781, 89] width 47 height 21
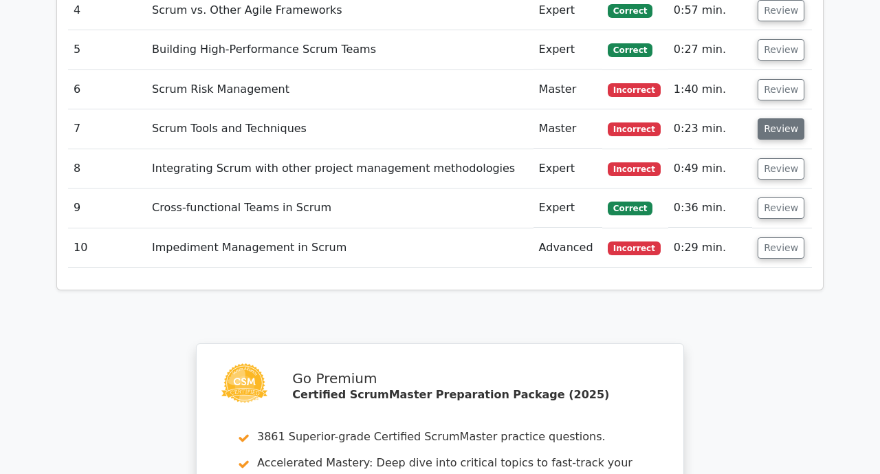
click at [787, 118] on button "Review" at bounding box center [781, 128] width 47 height 21
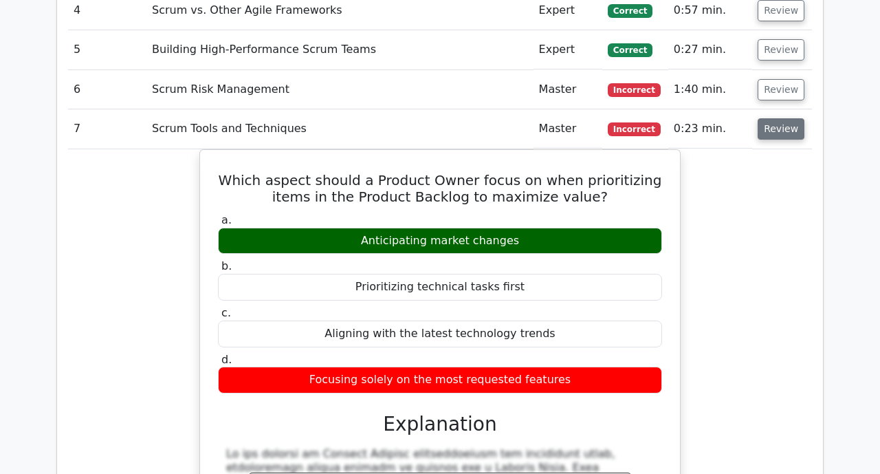
click at [774, 118] on button "Review" at bounding box center [781, 128] width 47 height 21
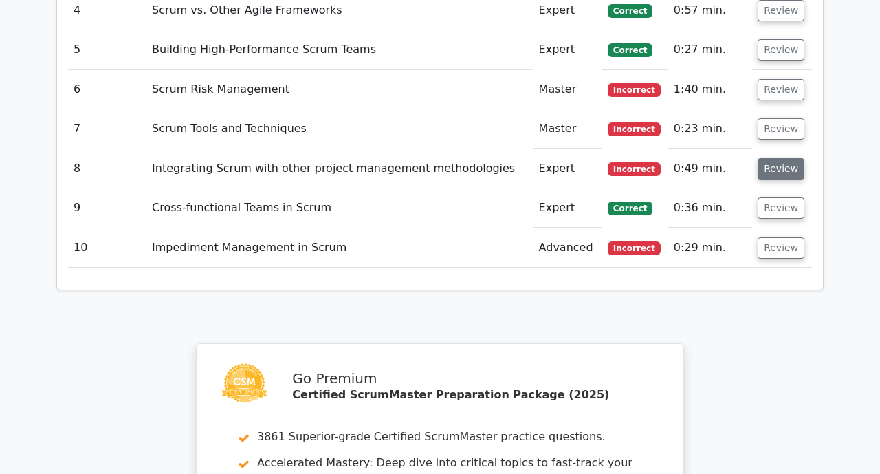
click at [773, 158] on button "Review" at bounding box center [781, 168] width 47 height 21
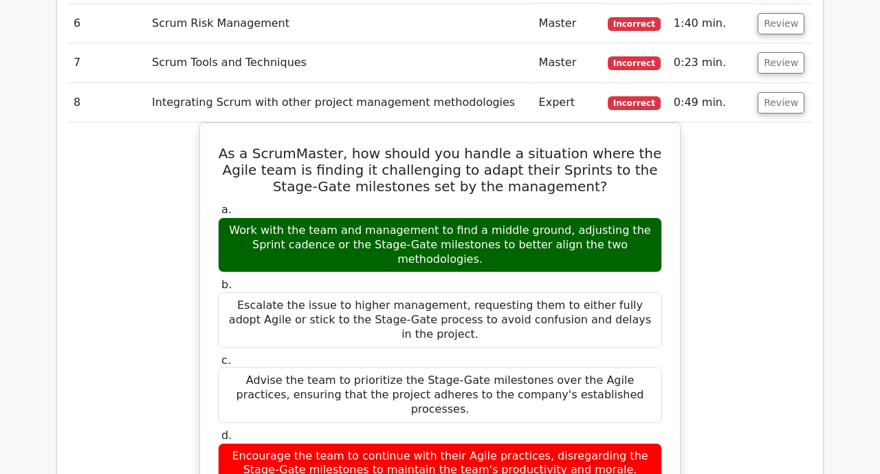
scroll to position [1422, 0]
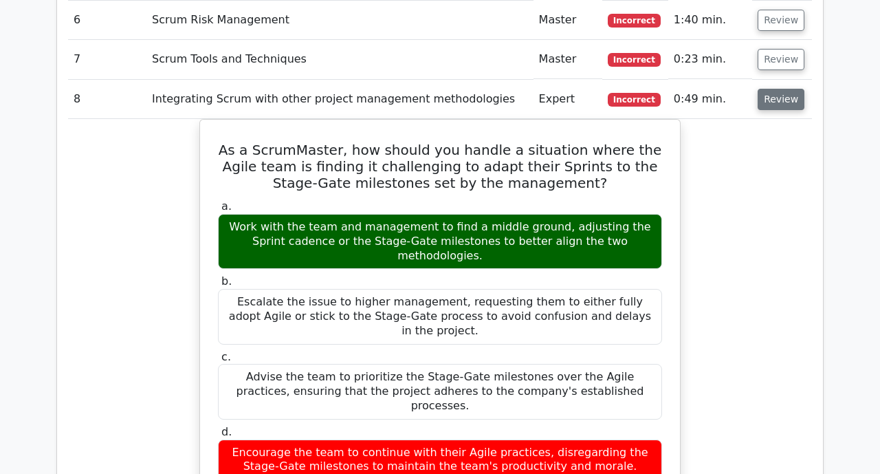
click at [785, 89] on button "Review" at bounding box center [781, 99] width 47 height 21
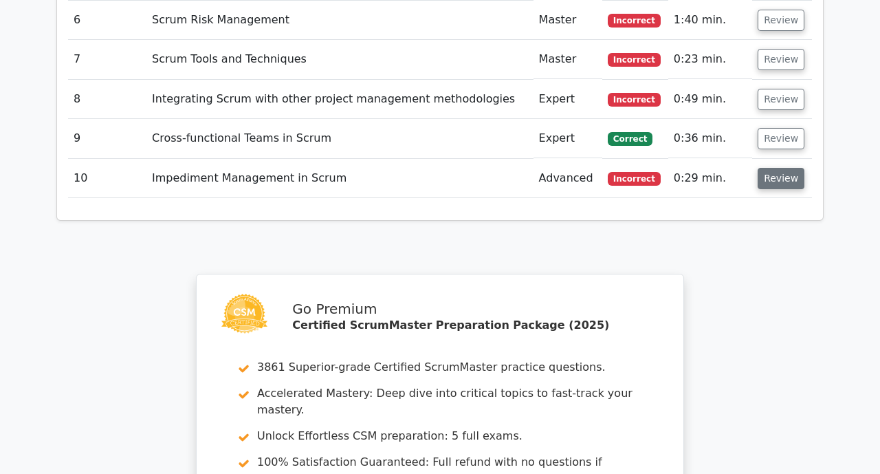
click at [770, 168] on button "Review" at bounding box center [781, 178] width 47 height 21
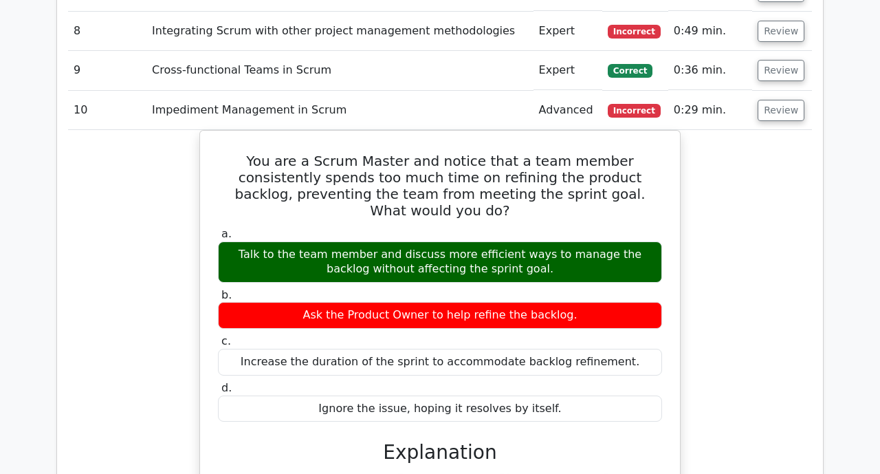
scroll to position [1496, 0]
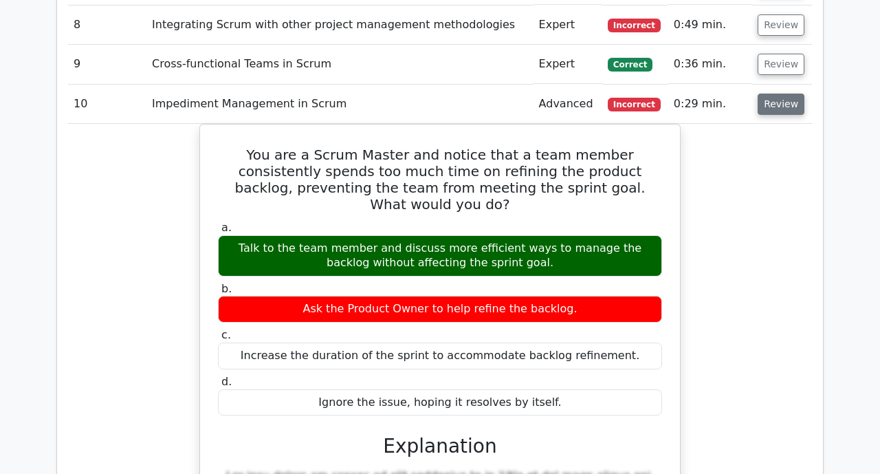
click at [792, 94] on button "Review" at bounding box center [781, 104] width 47 height 21
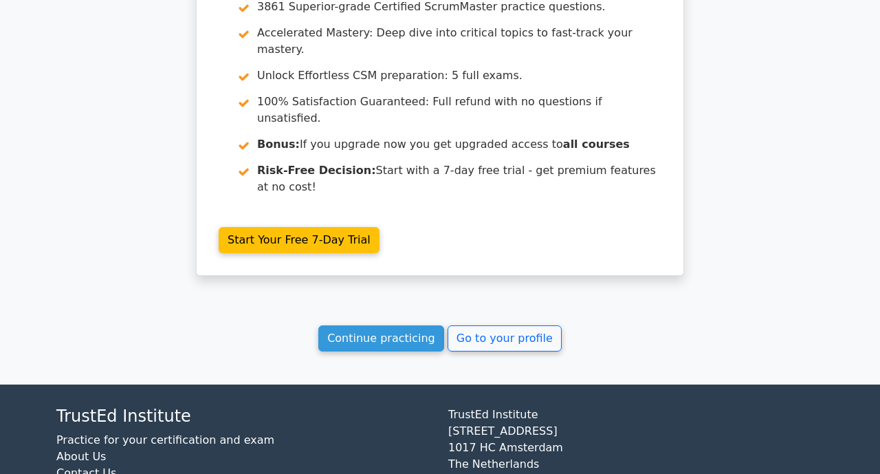
scroll to position [1790, 0]
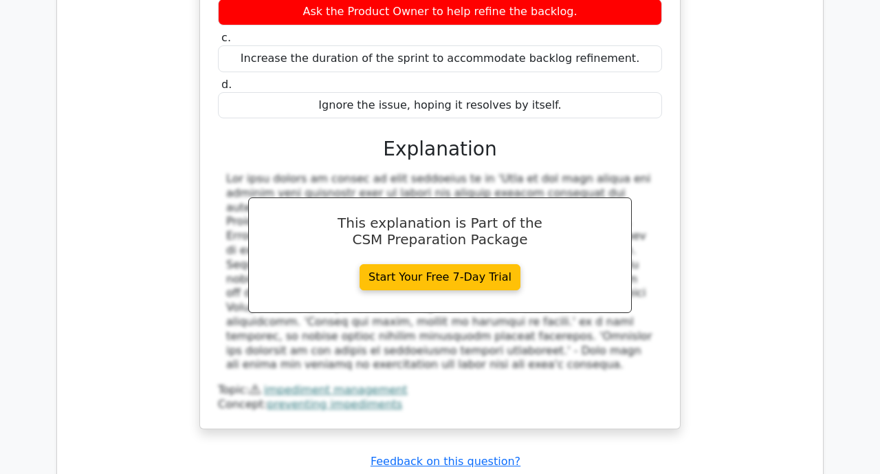
click at [555, 138] on h3 "Explanation" at bounding box center [440, 149] width 428 height 23
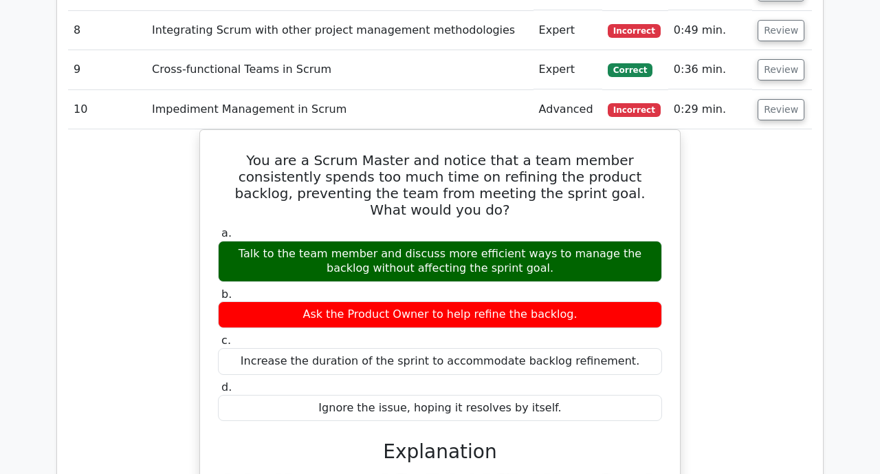
scroll to position [1486, 0]
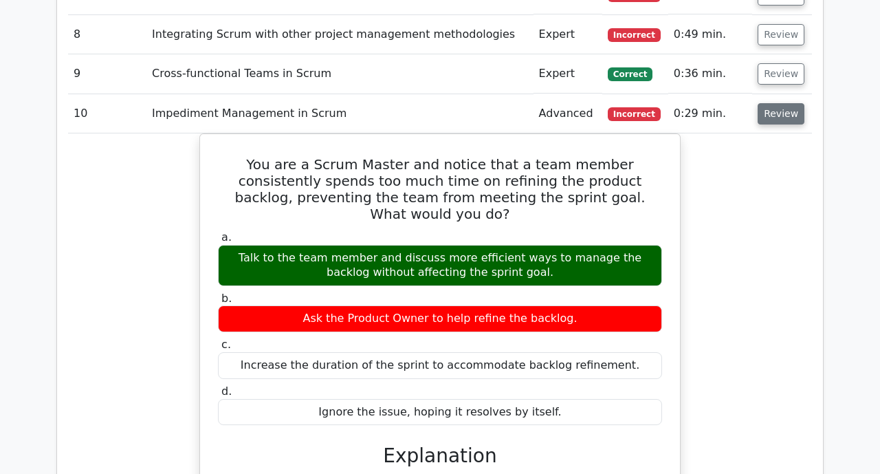
click at [793, 103] on button "Review" at bounding box center [781, 113] width 47 height 21
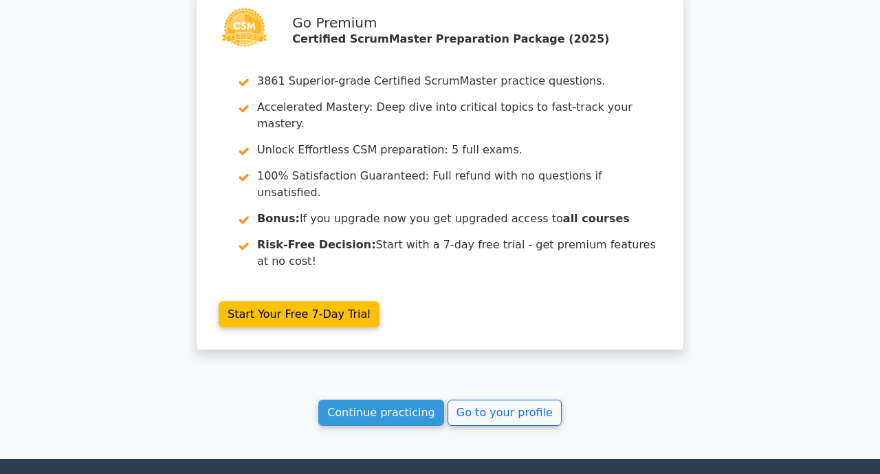
scroll to position [1790, 0]
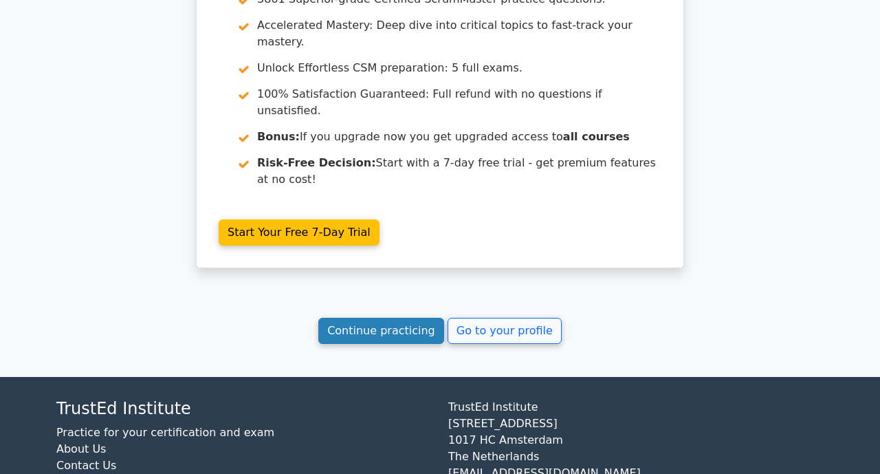
click at [405, 318] on link "Continue practicing" at bounding box center [381, 331] width 126 height 26
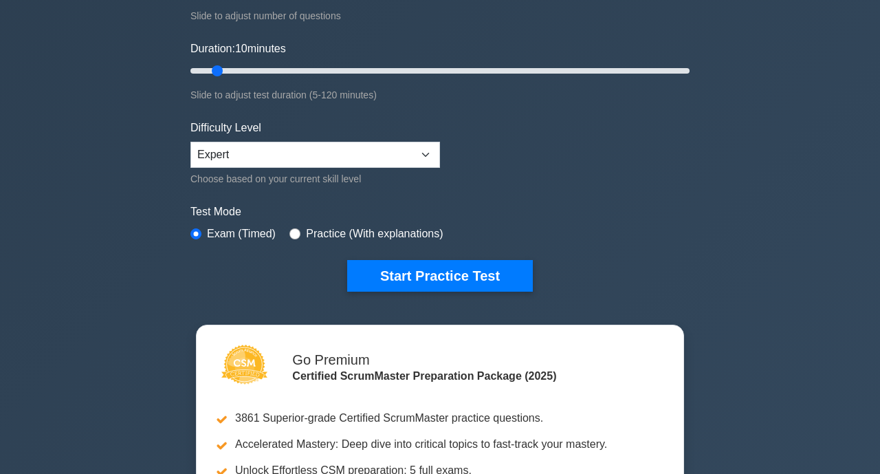
scroll to position [234, 0]
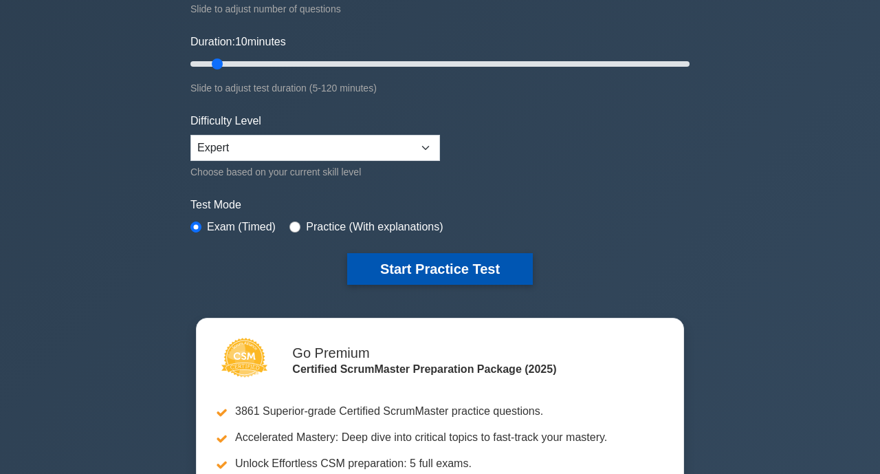
click at [415, 272] on button "Start Practice Test" at bounding box center [440, 269] width 186 height 32
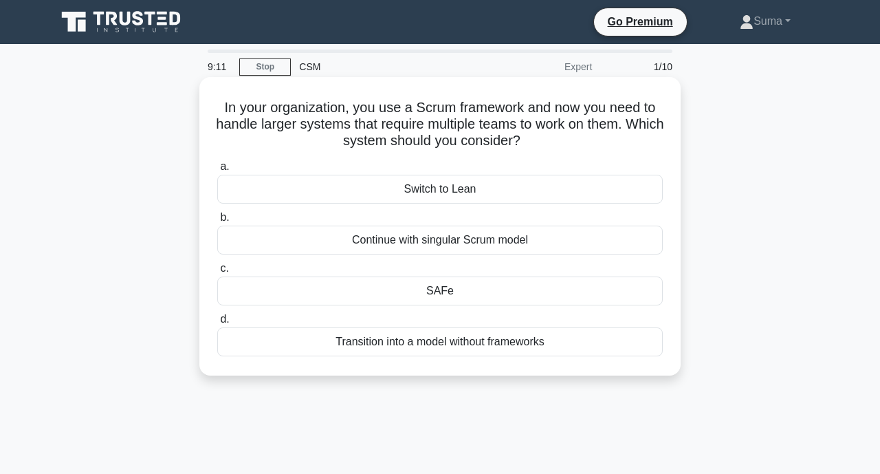
click at [449, 294] on div "SAFe" at bounding box center [440, 290] width 446 height 29
click at [217, 273] on input "c. SAFe" at bounding box center [217, 268] width 0 height 9
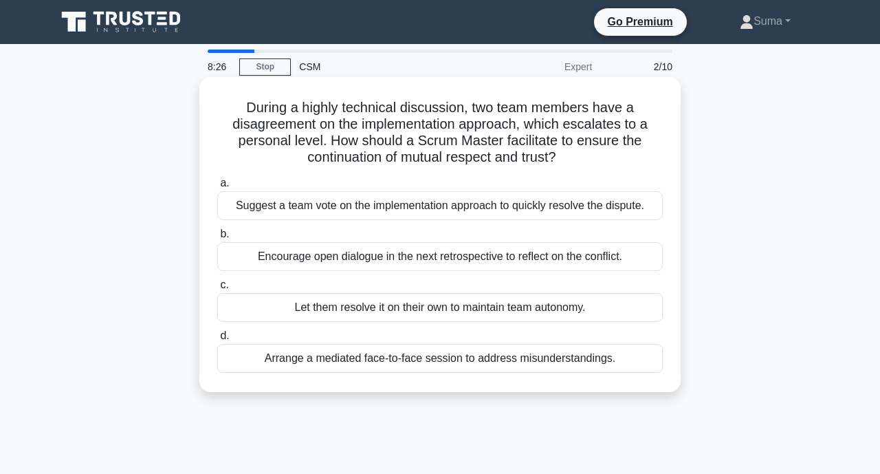
click at [527, 362] on div "Arrange a mediated face-to-face session to address misunderstandings." at bounding box center [440, 358] width 446 height 29
click at [217, 340] on input "d. Arrange a mediated face-to-face session to address misunderstandings." at bounding box center [217, 335] width 0 height 9
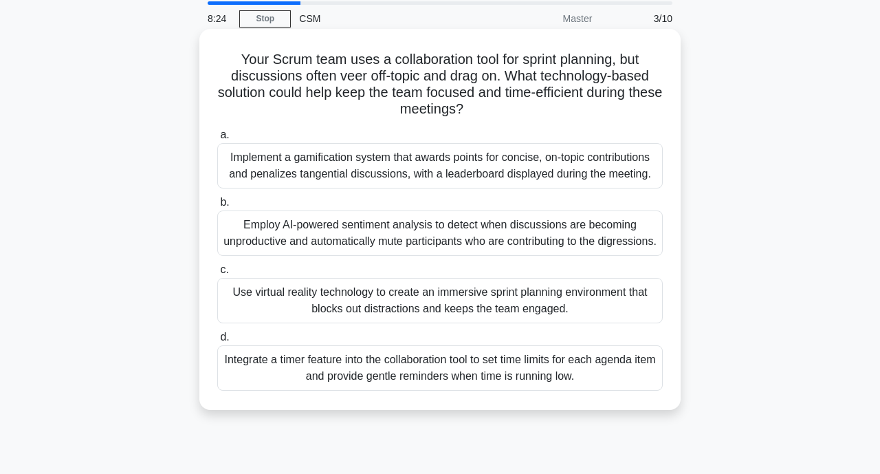
scroll to position [49, 0]
click at [589, 318] on div "Use virtual reality technology to create an immersive sprint planning environme…" at bounding box center [440, 299] width 446 height 45
click at [217, 274] on input "c. Use virtual reality technology to create an immersive sprint planning enviro…" at bounding box center [217, 269] width 0 height 9
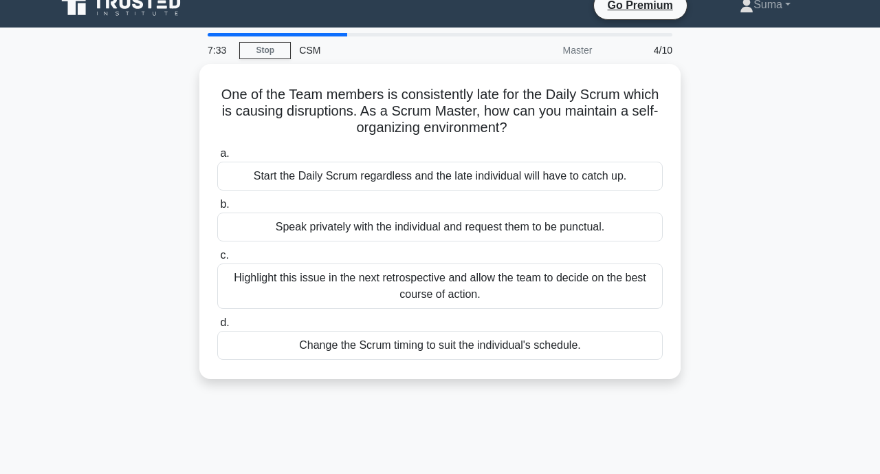
scroll to position [0, 0]
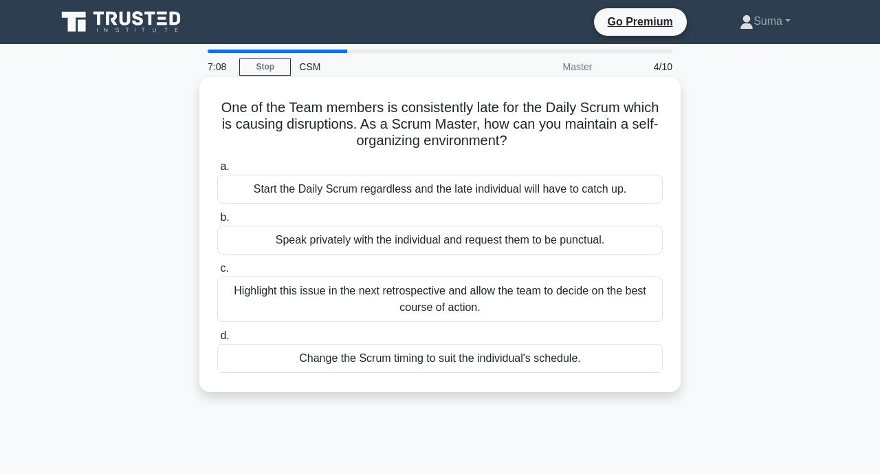
click at [596, 249] on div "Speak privately with the individual and request them to be punctual." at bounding box center [440, 240] width 446 height 29
click at [217, 222] on input "b. Speak privately with the individual and request them to be punctual." at bounding box center [217, 217] width 0 height 9
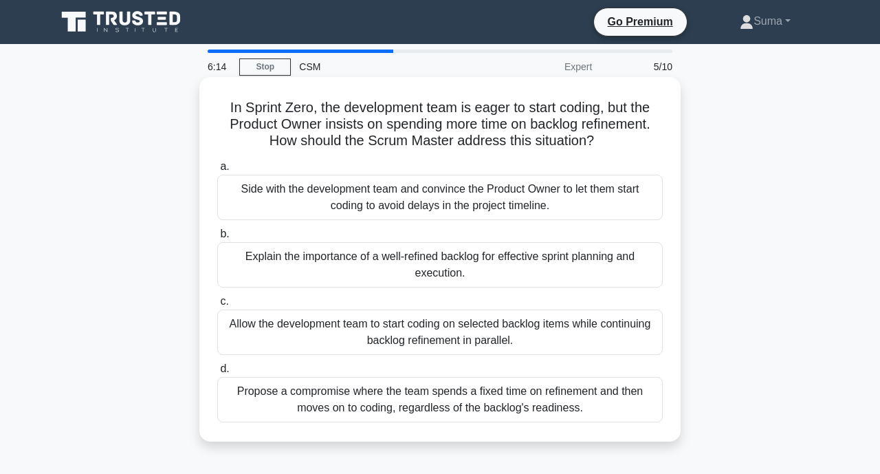
click at [569, 280] on div "Explain the importance of a well-refined backlog for effective sprint planning …" at bounding box center [440, 264] width 446 height 45
click at [217, 239] on input "b. Explain the importance of a well-refined backlog for effective sprint planni…" at bounding box center [217, 234] width 0 height 9
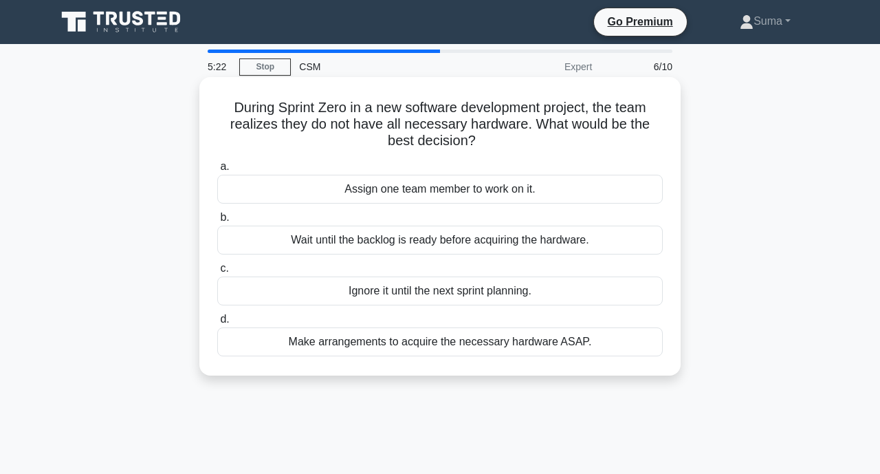
click at [556, 343] on div "Make arrangements to acquire the necessary hardware ASAP." at bounding box center [440, 341] width 446 height 29
click at [217, 324] on input "d. Make arrangements to acquire the necessary hardware ASAP." at bounding box center [217, 319] width 0 height 9
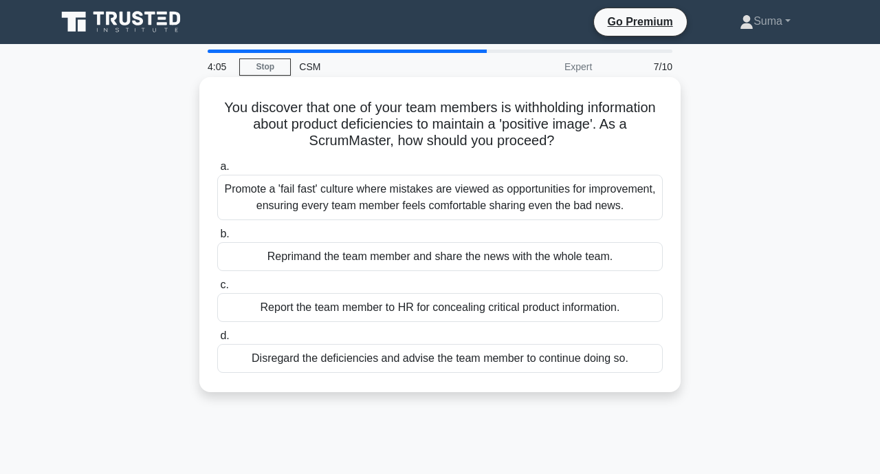
click at [583, 218] on div "Promote a 'fail fast' culture where mistakes are viewed as opportunities for im…" at bounding box center [440, 197] width 446 height 45
click at [217, 171] on input "a. Promote a 'fail fast' culture where mistakes are viewed as opportunities for…" at bounding box center [217, 166] width 0 height 9
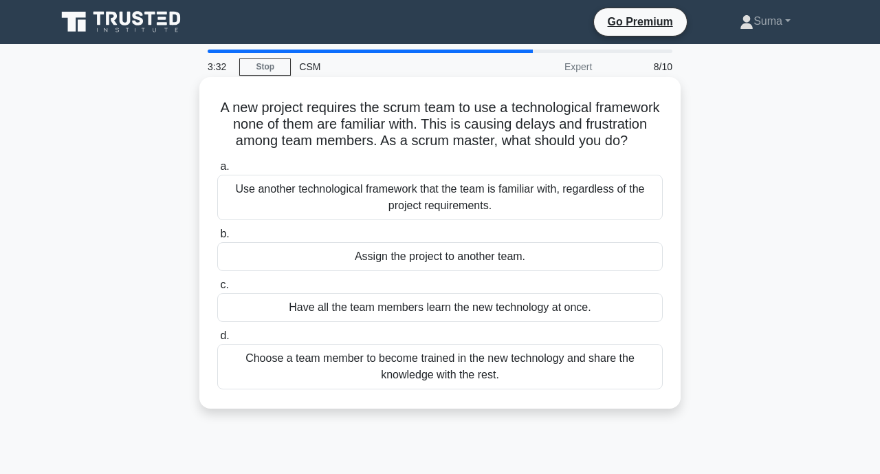
click at [540, 318] on div "Have all the team members learn the new technology at once." at bounding box center [440, 307] width 446 height 29
click at [217, 289] on input "c. Have all the team members learn the new technology at once." at bounding box center [217, 285] width 0 height 9
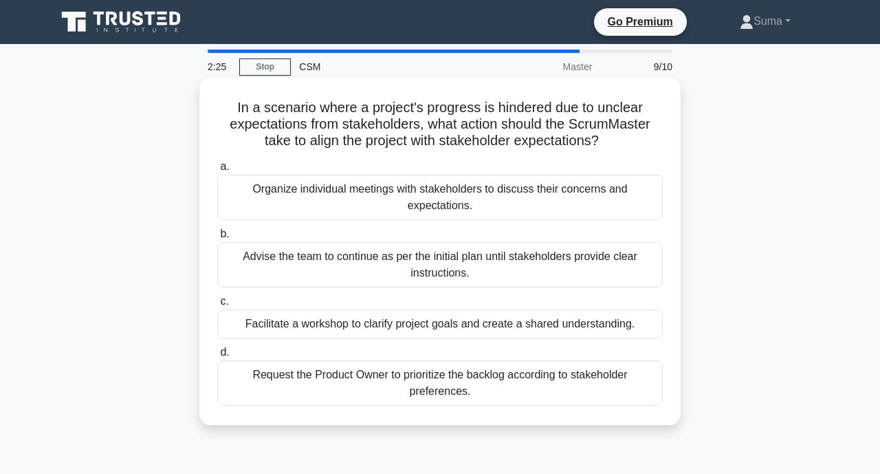
click at [492, 369] on div "Request the Product Owner to prioritize the backlog according to stakeholder pr…" at bounding box center [440, 382] width 446 height 45
click at [217, 357] on input "d. Request the Product Owner to prioritize the backlog according to stakeholder…" at bounding box center [217, 352] width 0 height 9
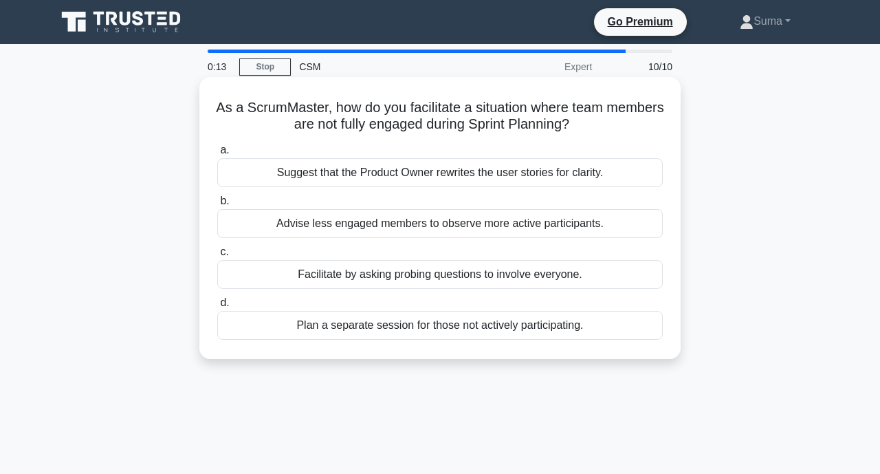
click at [594, 170] on div "Suggest that the Product Owner rewrites the user stories for clarity." at bounding box center [440, 172] width 446 height 29
click at [217, 155] on input "a. Suggest that the Product Owner rewrites the user stories for clarity." at bounding box center [217, 150] width 0 height 9
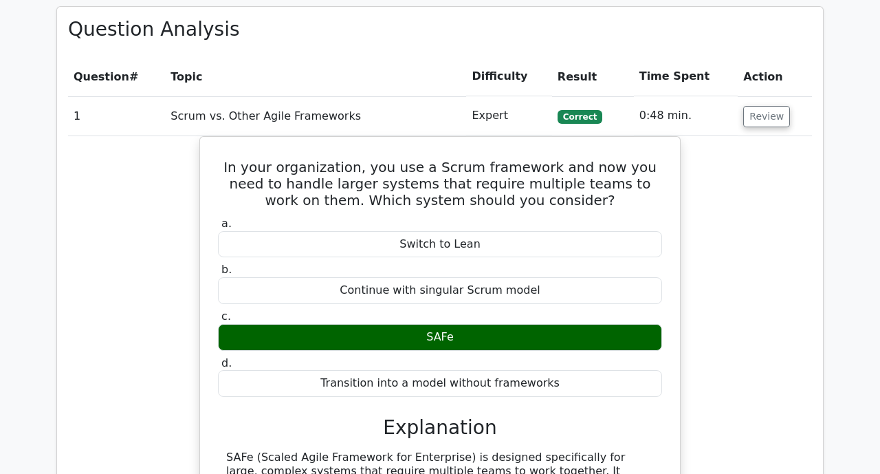
scroll to position [1126, 0]
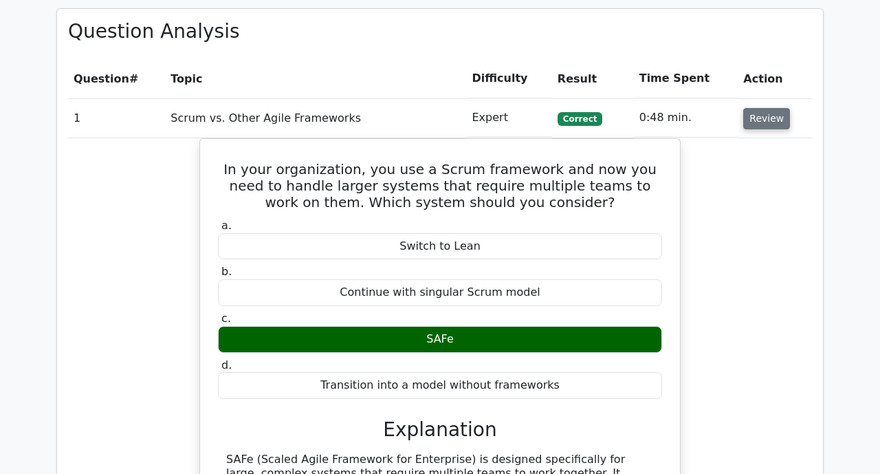
click at [774, 108] on button "Review" at bounding box center [766, 118] width 47 height 21
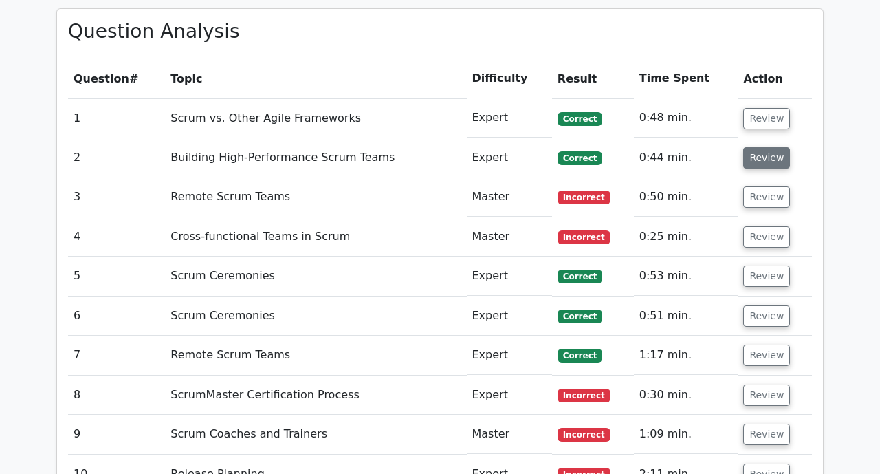
click at [771, 147] on button "Review" at bounding box center [766, 157] width 47 height 21
